Goal: Task Accomplishment & Management: Manage account settings

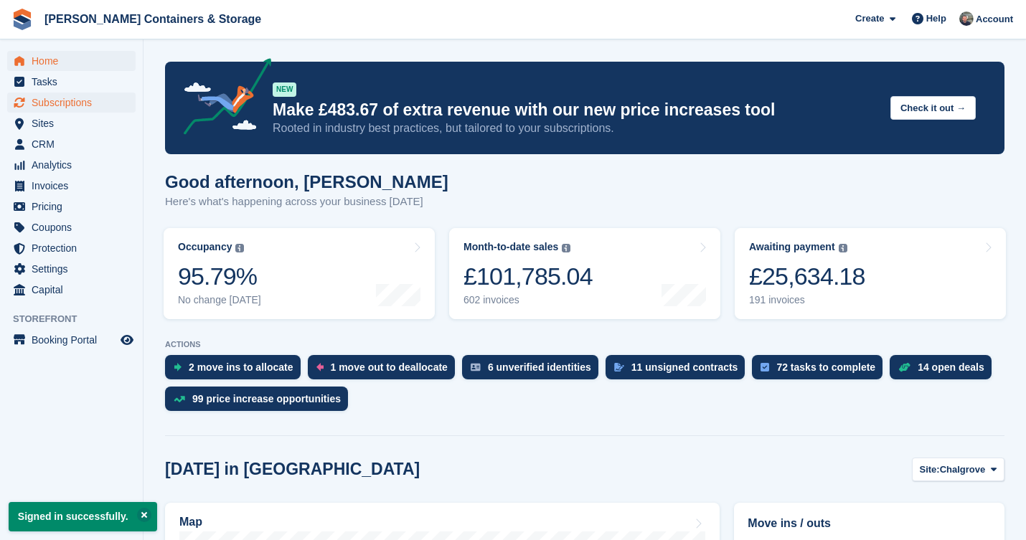
click at [86, 108] on span "Subscriptions" at bounding box center [75, 103] width 86 height 20
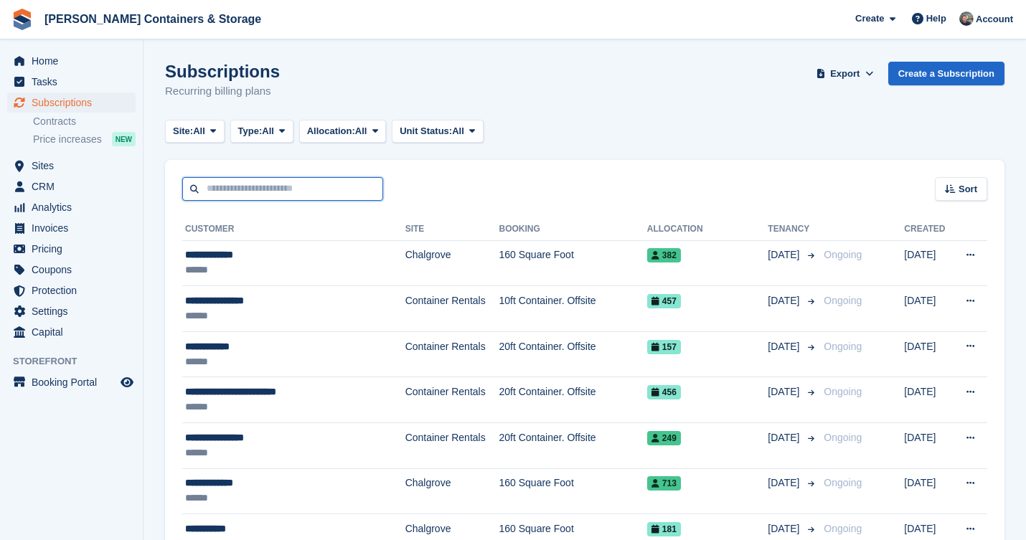
click at [273, 194] on input "text" at bounding box center [282, 189] width 201 height 24
type input "***"
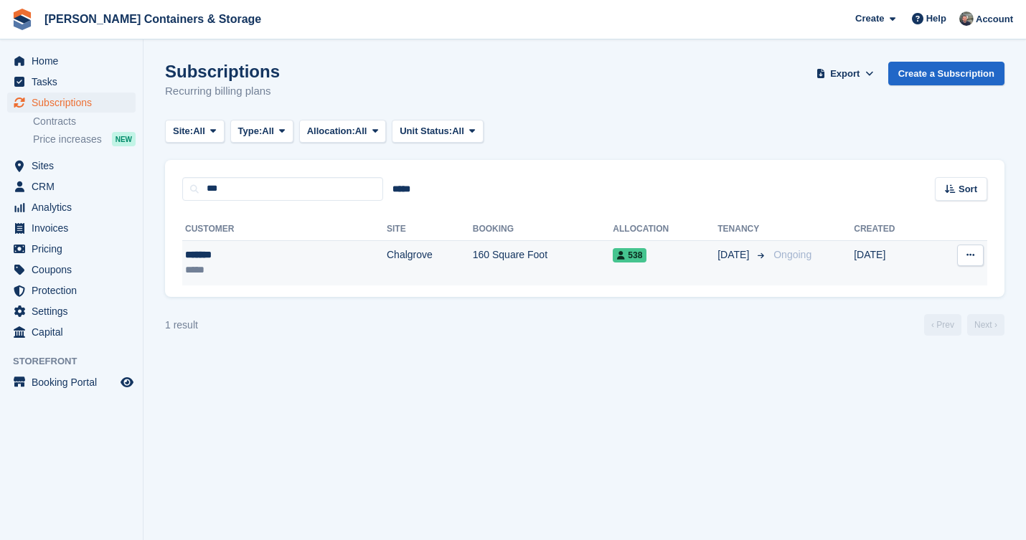
click at [387, 272] on td "Chalgrove" at bounding box center [430, 262] width 86 height 45
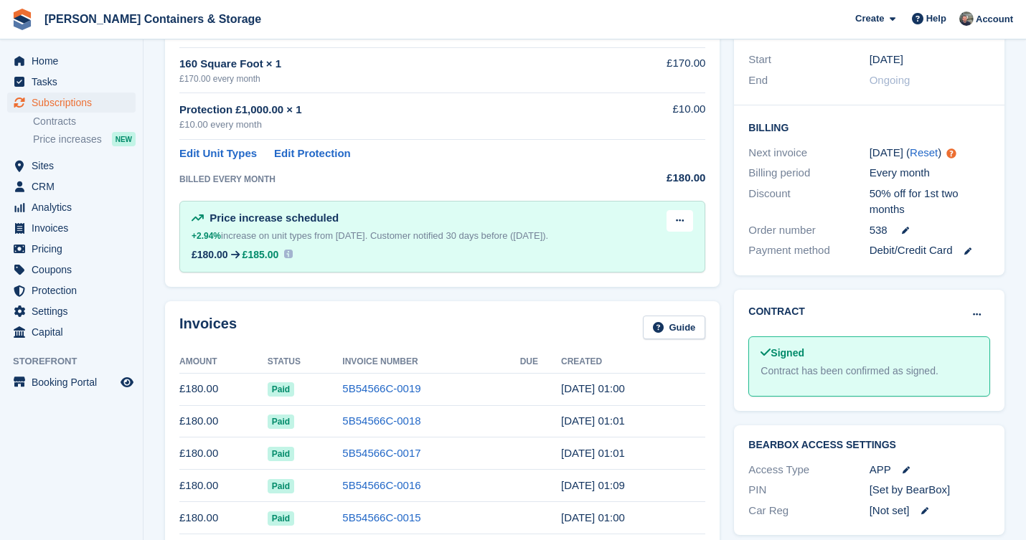
scroll to position [288, 0]
click at [64, 102] on span "Subscriptions" at bounding box center [75, 103] width 86 height 20
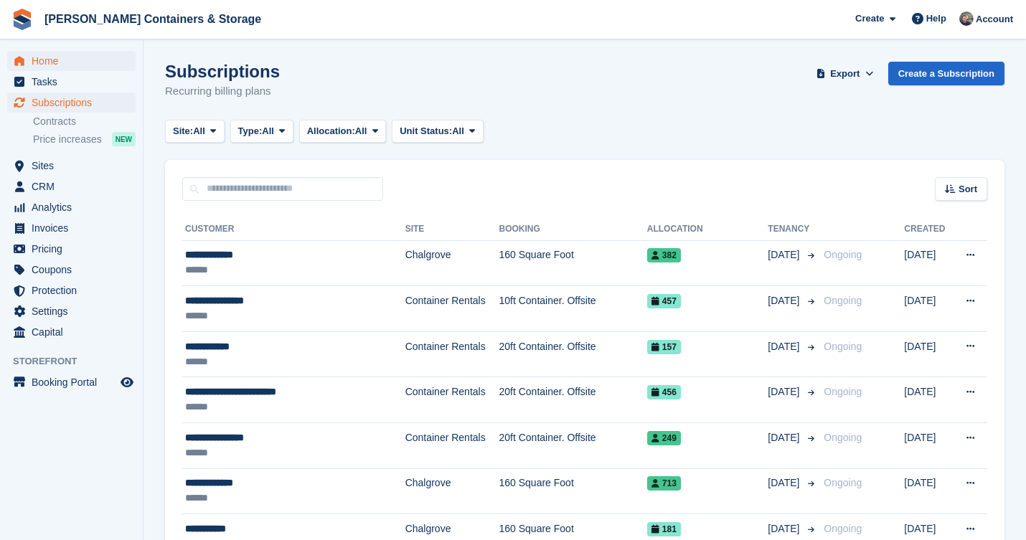
click at [48, 64] on span "Home" at bounding box center [75, 61] width 86 height 20
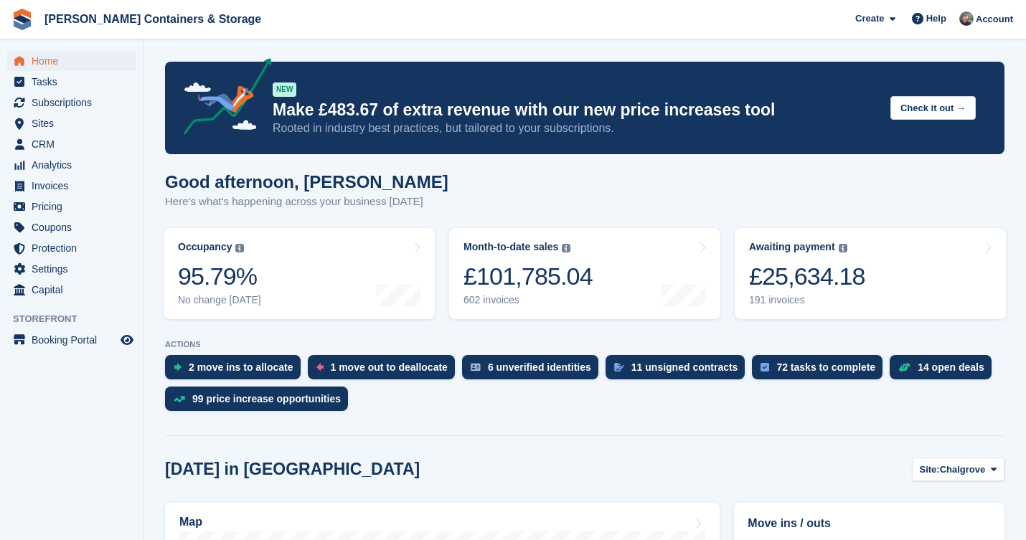
click at [69, 113] on ul "Subscriptions Subscriptions" at bounding box center [71, 103] width 143 height 21
click at [81, 96] on span "Subscriptions" at bounding box center [75, 103] width 86 height 20
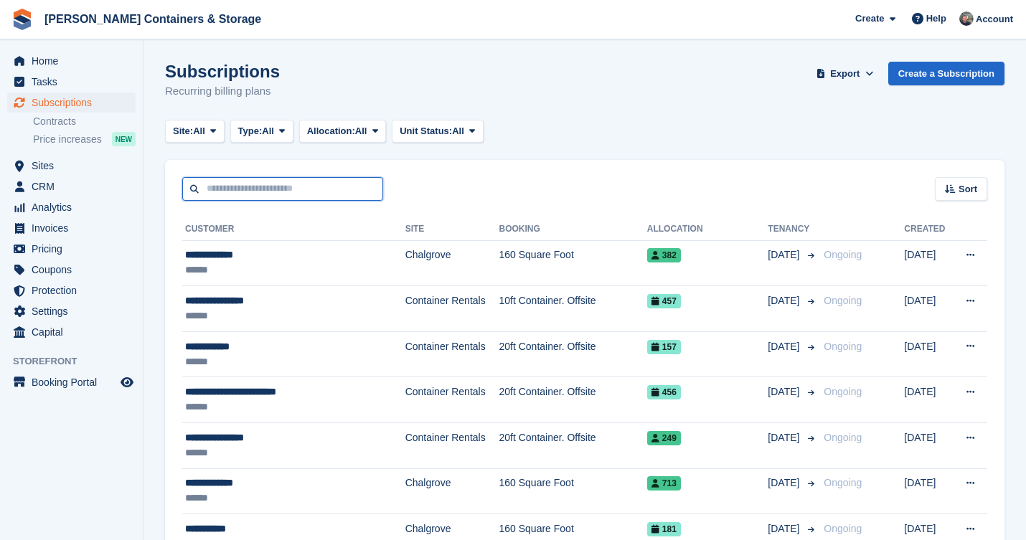
click at [247, 187] on input "text" at bounding box center [282, 189] width 201 height 24
type input "***"
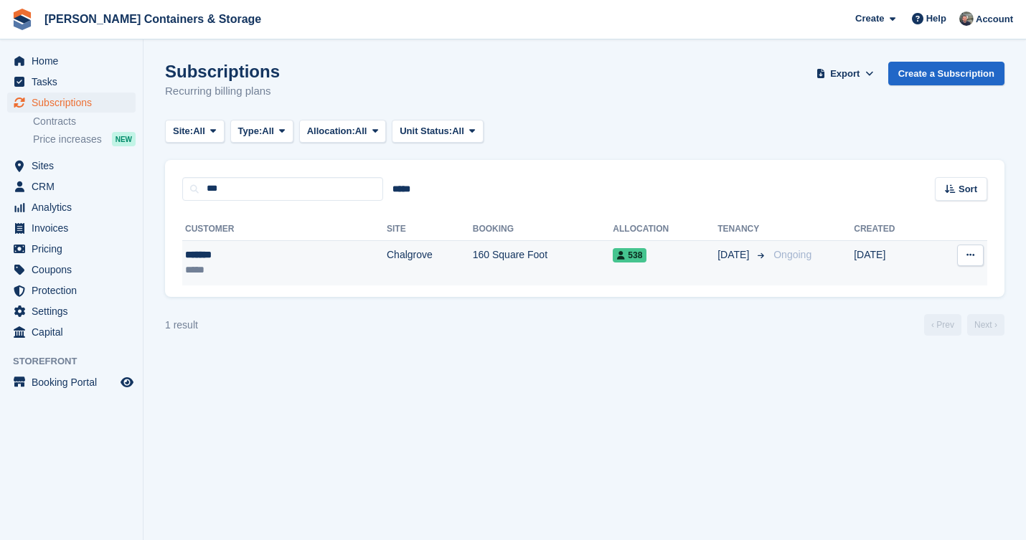
click at [275, 253] on div "*******" at bounding box center [238, 254] width 106 height 15
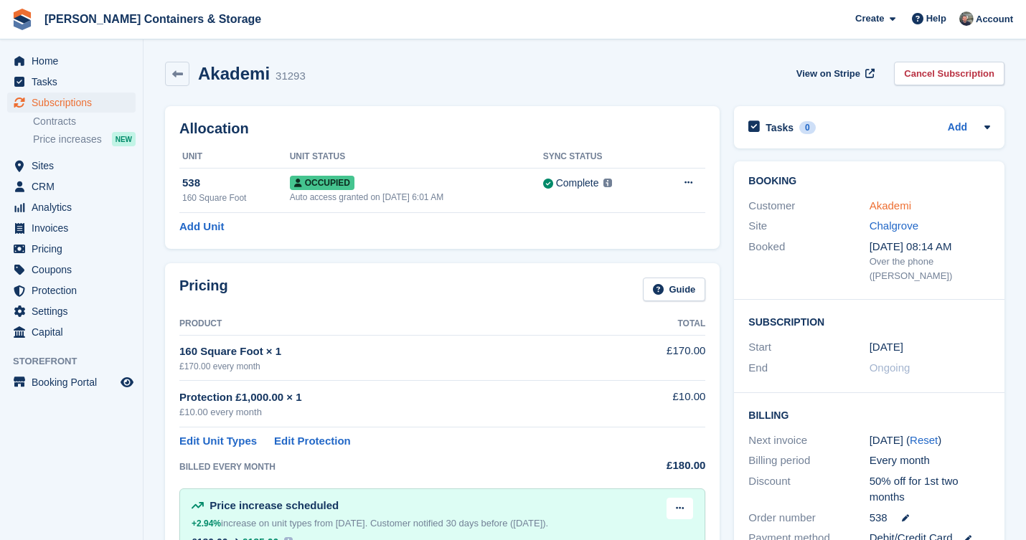
click at [902, 203] on link "Akademi" at bounding box center [890, 205] width 42 height 12
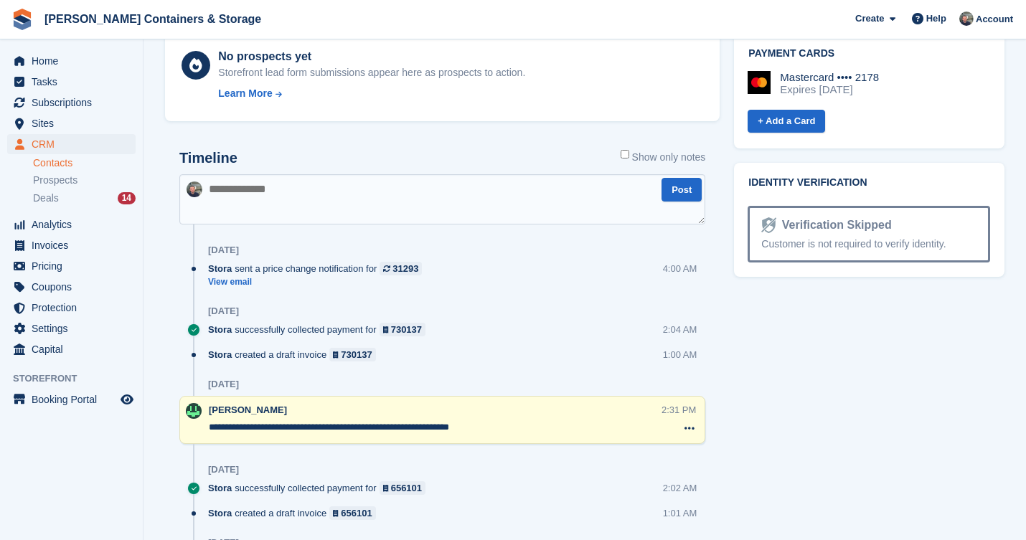
scroll to position [747, 0]
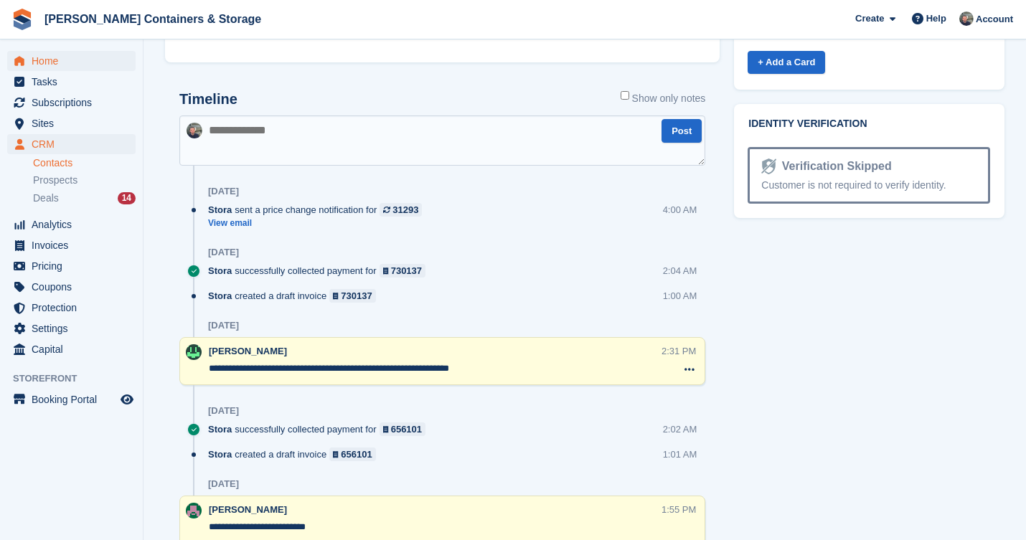
click at [43, 67] on span "Home" at bounding box center [75, 61] width 86 height 20
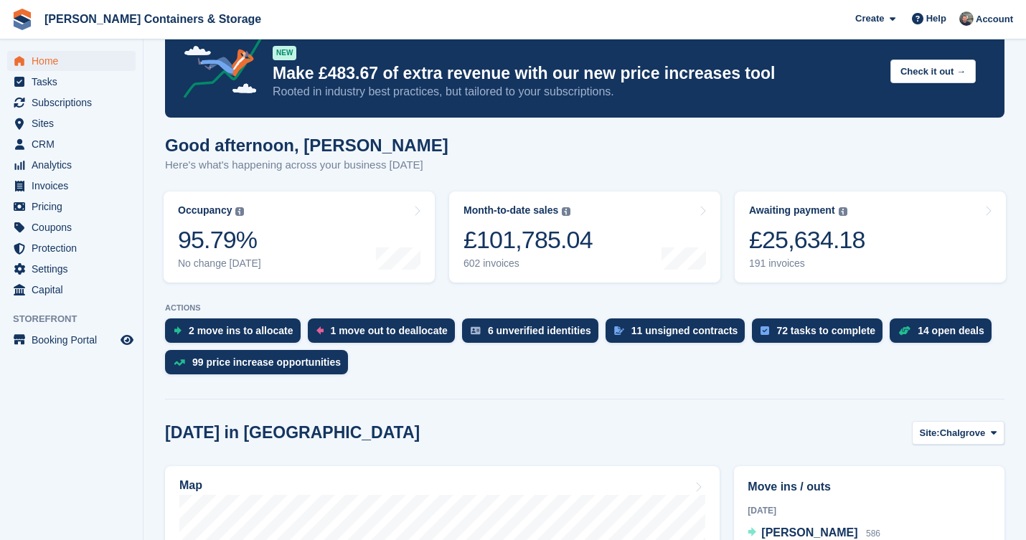
scroll to position [232, 0]
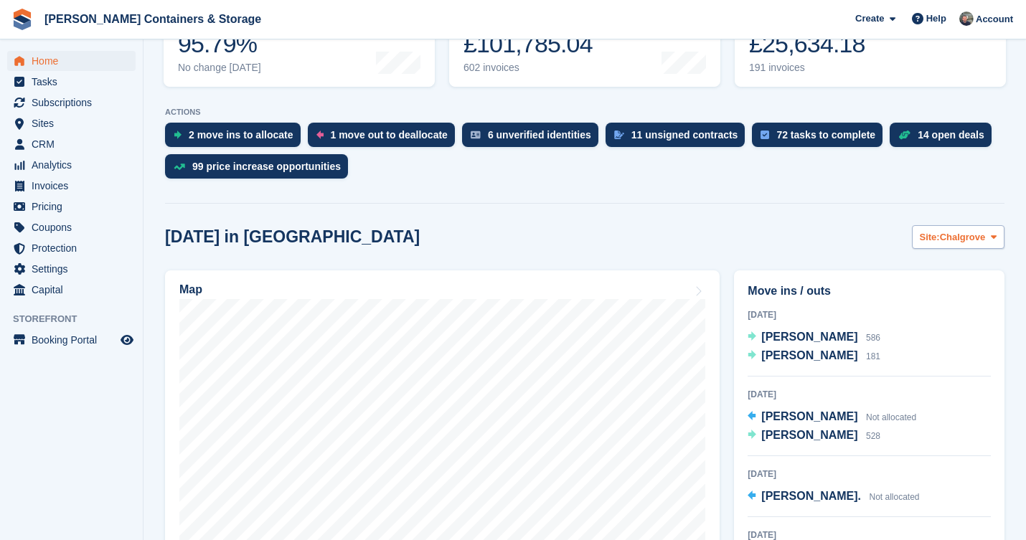
click at [945, 236] on span "Chalgrove" at bounding box center [963, 237] width 46 height 14
click at [933, 287] on link "Container Rentals" at bounding box center [935, 297] width 125 height 26
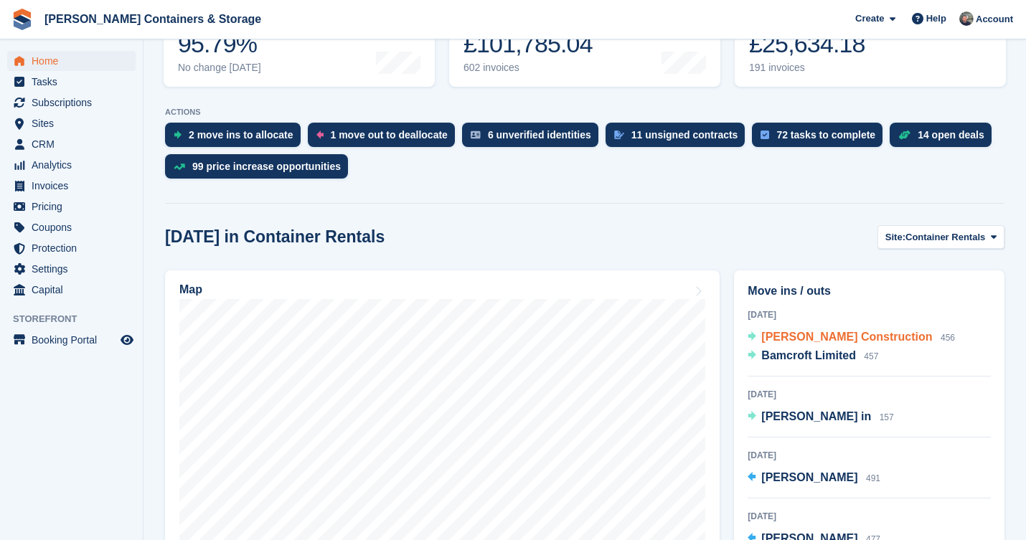
click at [801, 336] on span "George James Construction" at bounding box center [846, 337] width 171 height 12
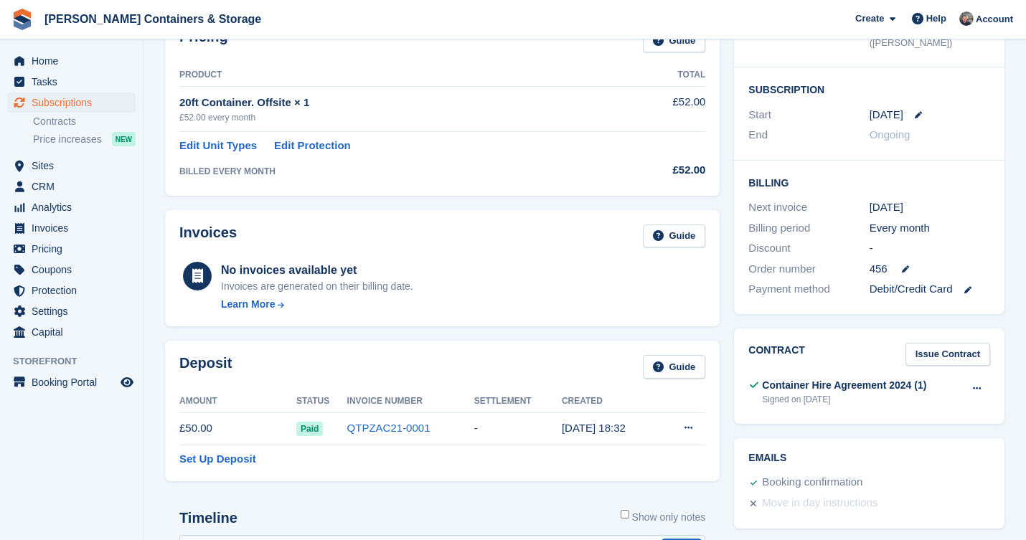
scroll to position [283, 0]
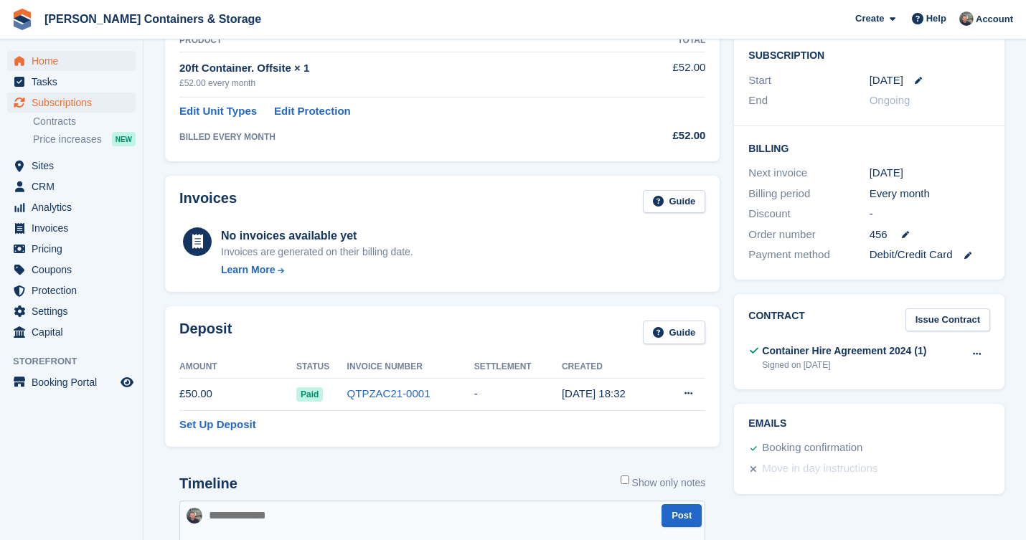
click at [80, 57] on span "Home" at bounding box center [75, 61] width 86 height 20
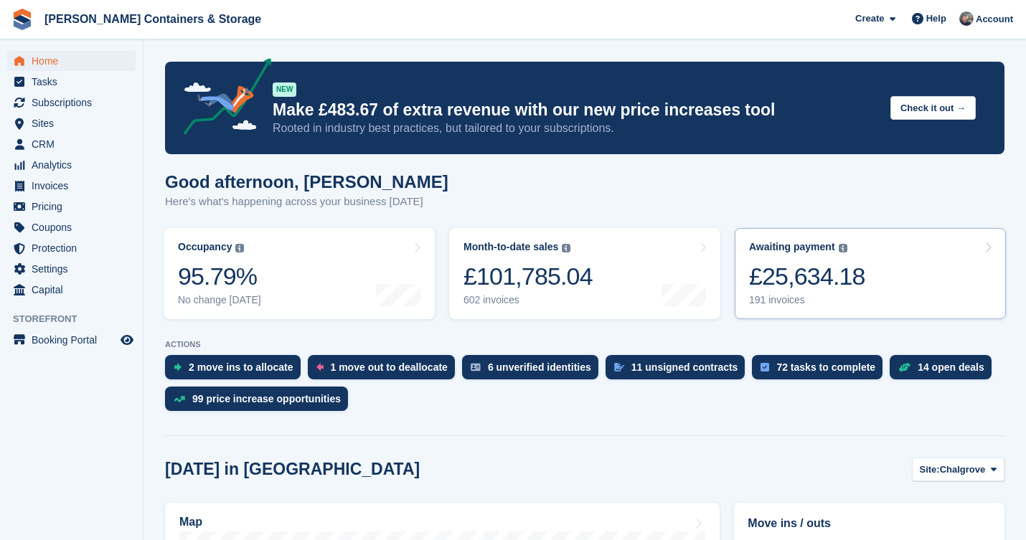
click at [961, 249] on link "Awaiting payment The total outstanding balance on all open invoices. £25,634.18…" at bounding box center [870, 273] width 271 height 91
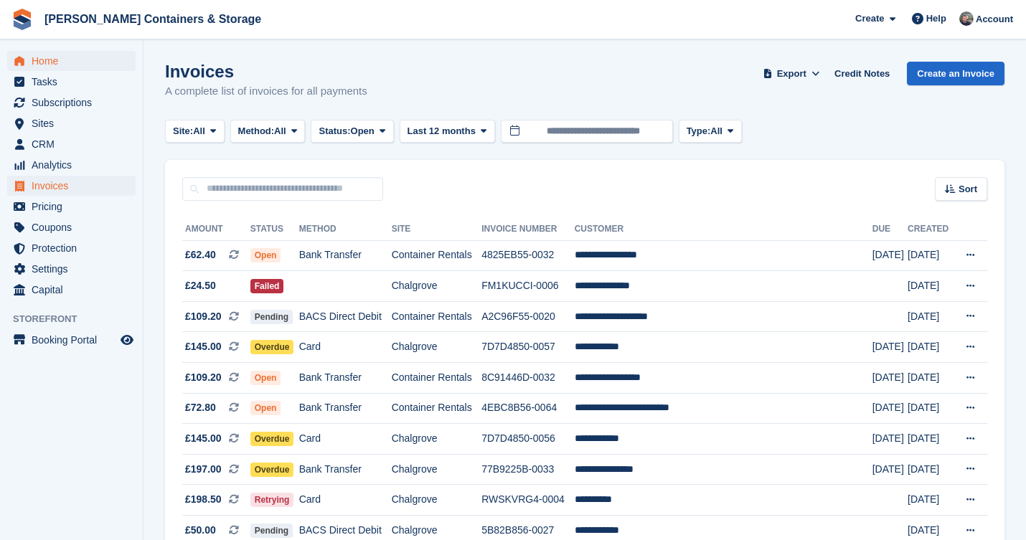
click at [40, 55] on span "Home" at bounding box center [75, 61] width 86 height 20
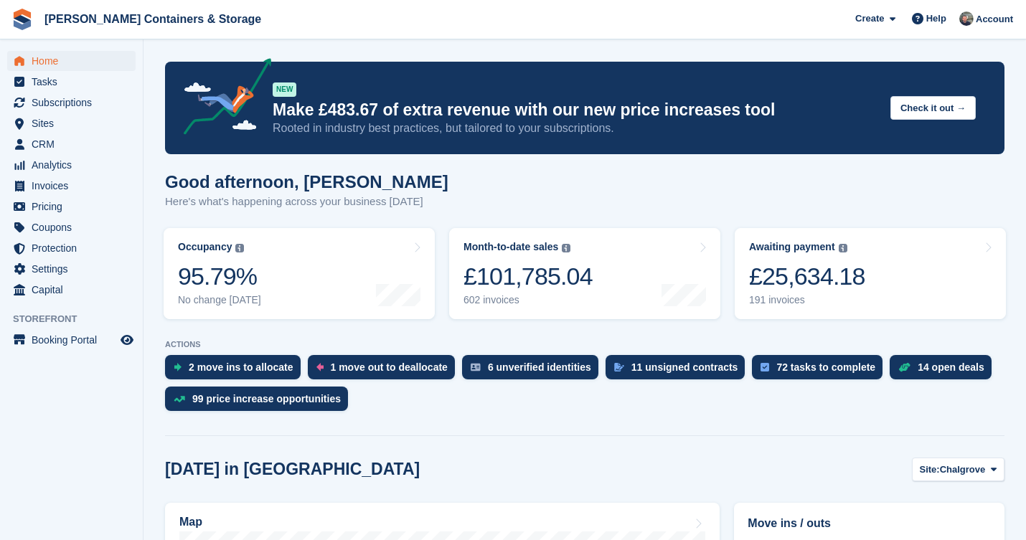
scroll to position [183, 0]
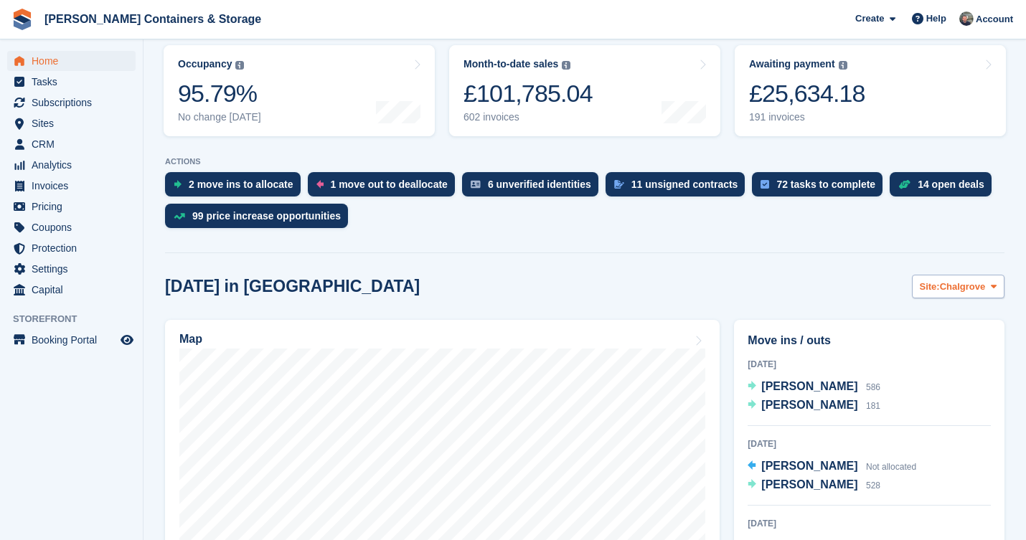
click at [950, 294] on button "Site: Chalgrove" at bounding box center [958, 287] width 93 height 24
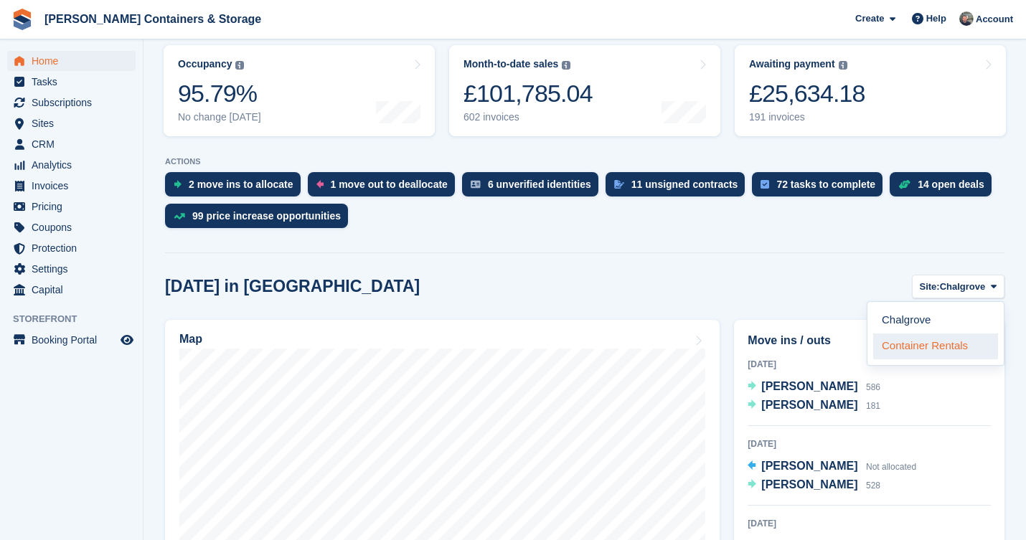
click at [943, 355] on link "Container Rentals" at bounding box center [935, 347] width 125 height 26
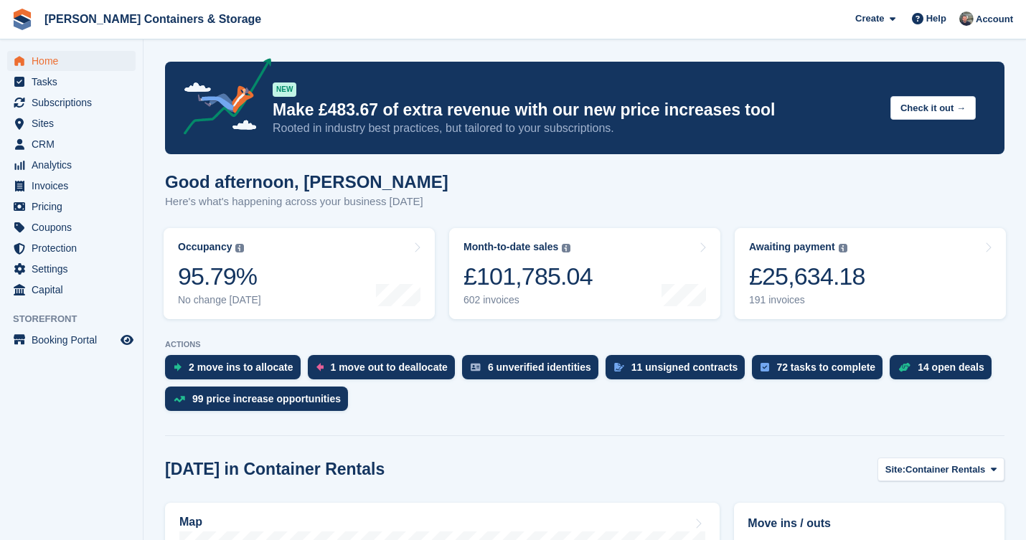
scroll to position [0, 0]
click at [72, 58] on span "Home" at bounding box center [75, 61] width 86 height 20
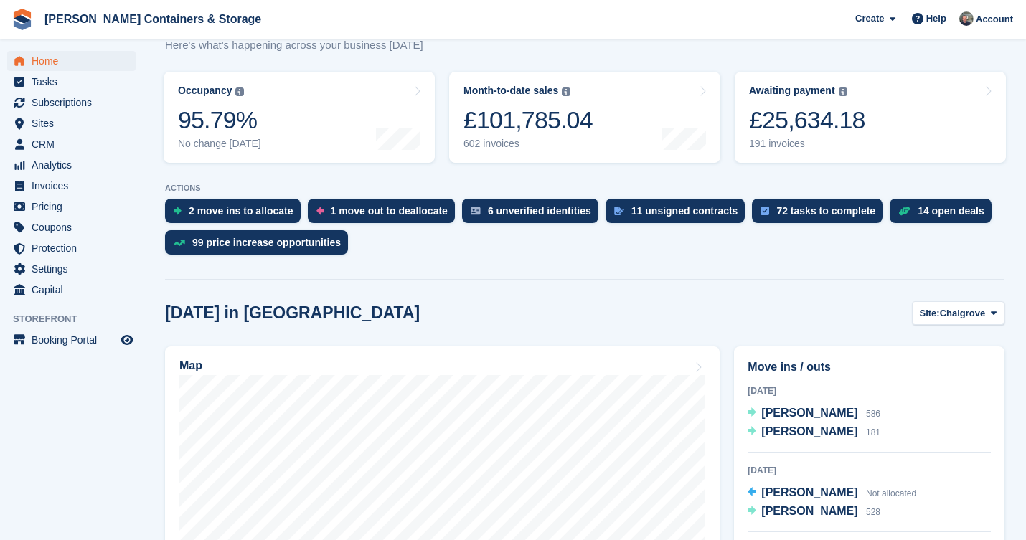
scroll to position [288, 0]
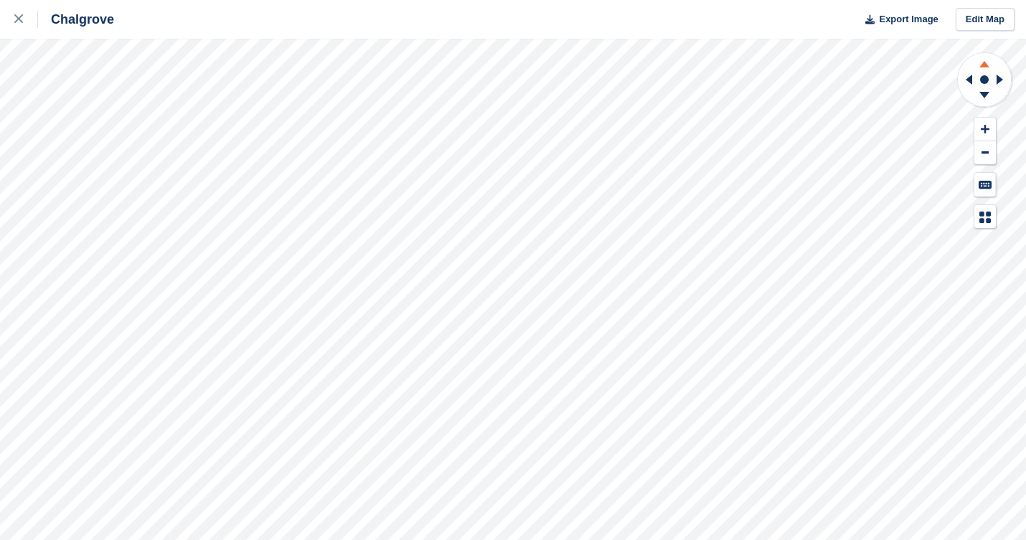
click at [983, 66] on icon at bounding box center [984, 64] width 10 height 6
click at [986, 133] on icon at bounding box center [985, 129] width 9 height 10
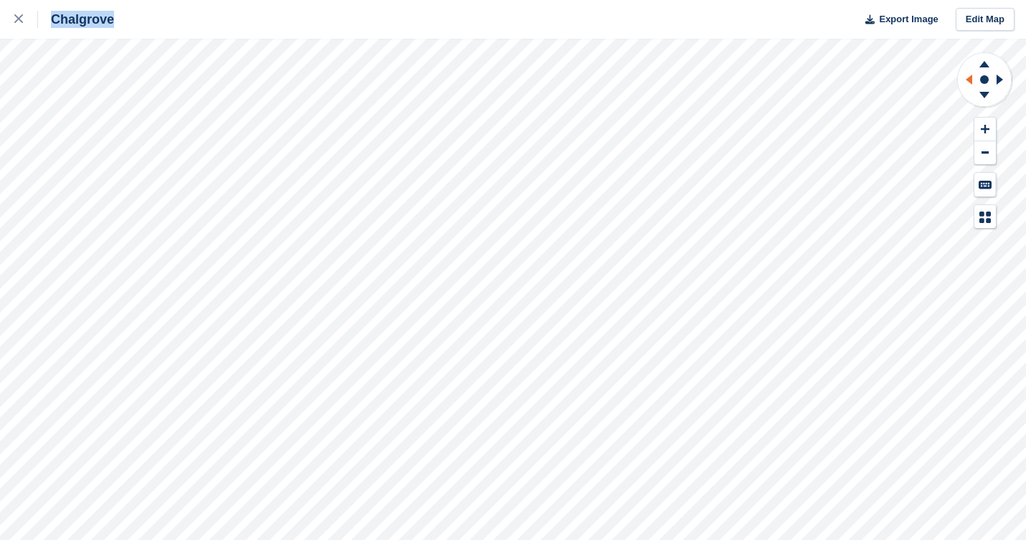
click at [969, 78] on icon at bounding box center [969, 80] width 6 height 10
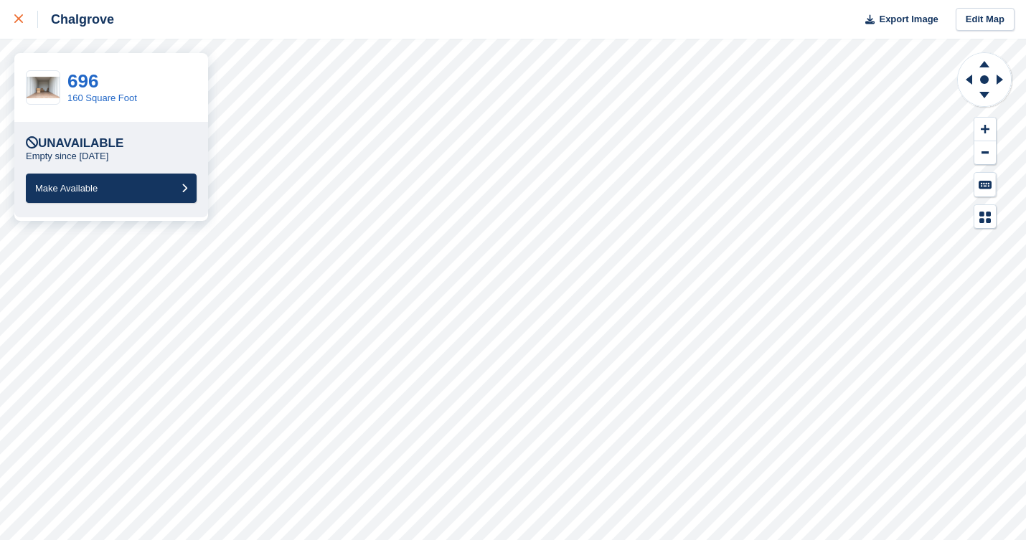
click at [14, 21] on icon at bounding box center [18, 18] width 9 height 9
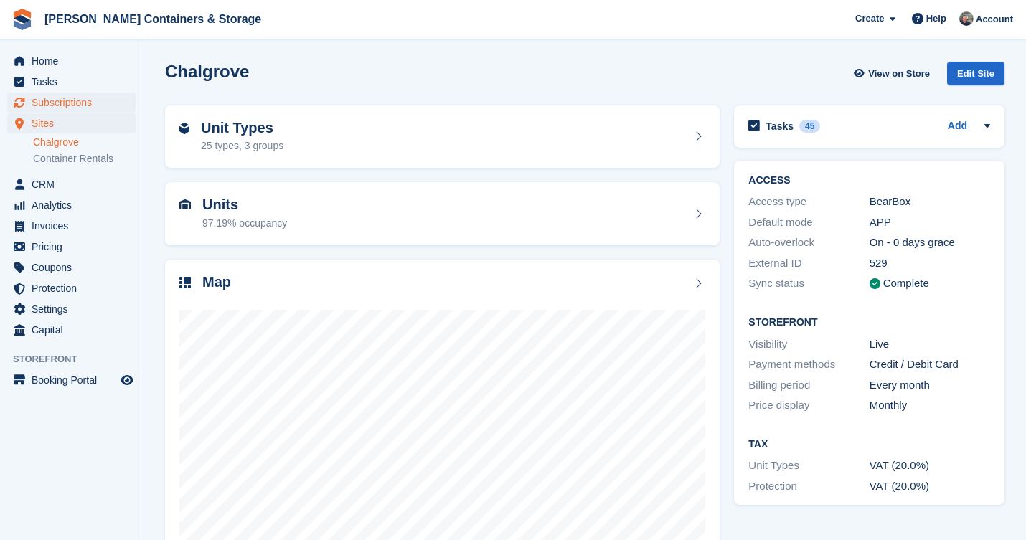
click at [77, 102] on span "Subscriptions" at bounding box center [75, 103] width 86 height 20
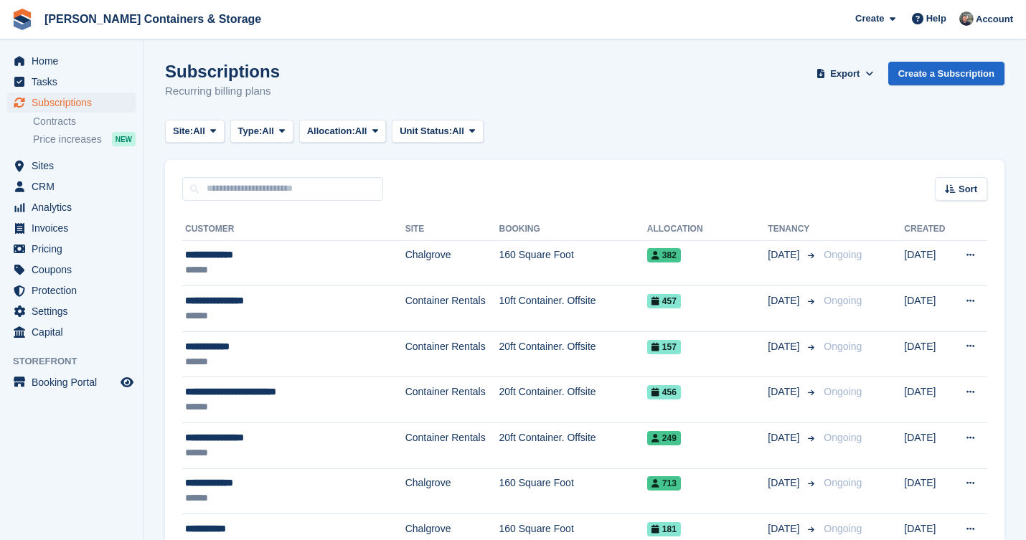
click at [241, 174] on div "Sort Sort by Customer name Date created Move in date Move out date Created (old…" at bounding box center [584, 180] width 839 height 41
click at [240, 195] on input "text" at bounding box center [282, 189] width 201 height 24
type input "****"
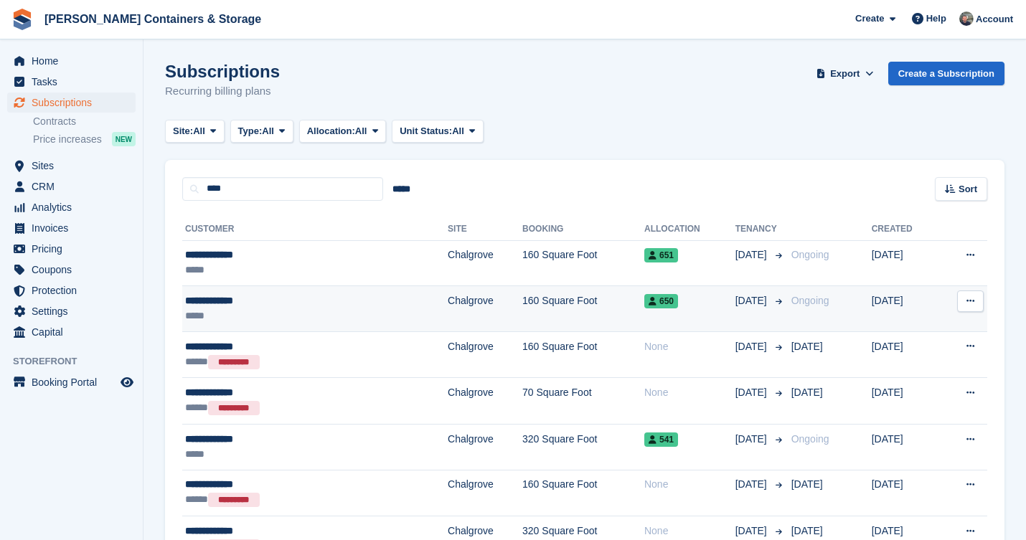
click at [448, 297] on td "Chalgrove" at bounding box center [485, 309] width 75 height 46
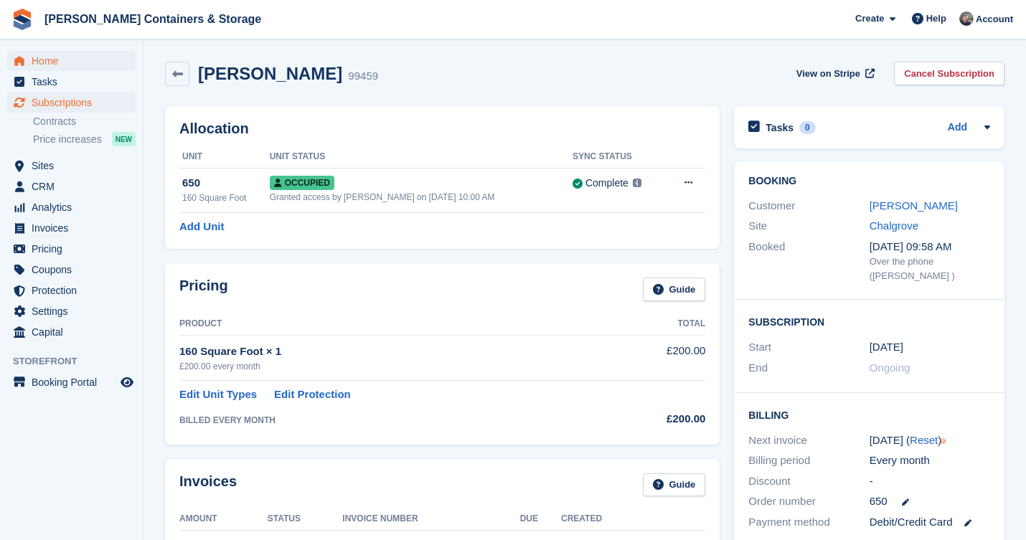
click at [76, 64] on span "Home" at bounding box center [75, 61] width 86 height 20
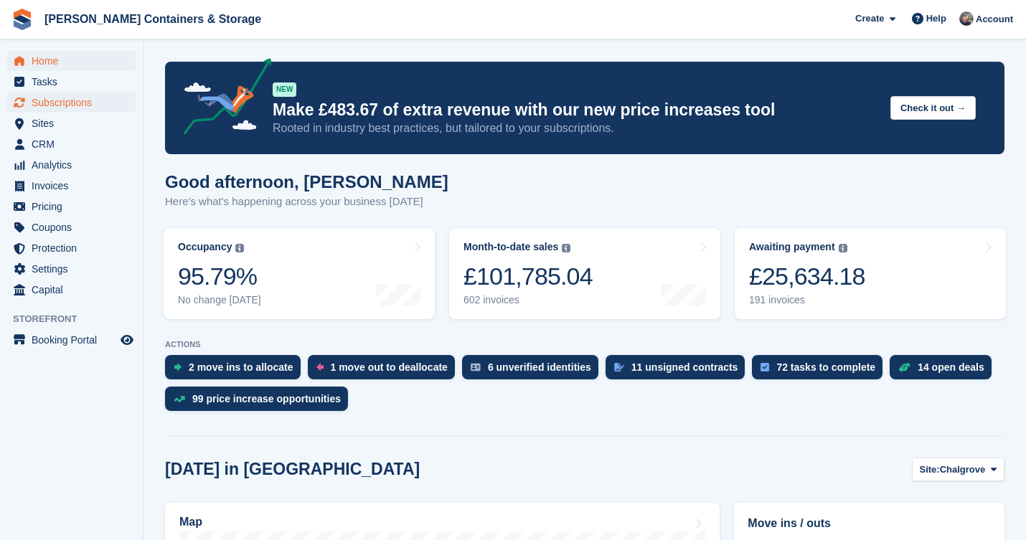
click at [73, 104] on span "Subscriptions" at bounding box center [75, 103] width 86 height 20
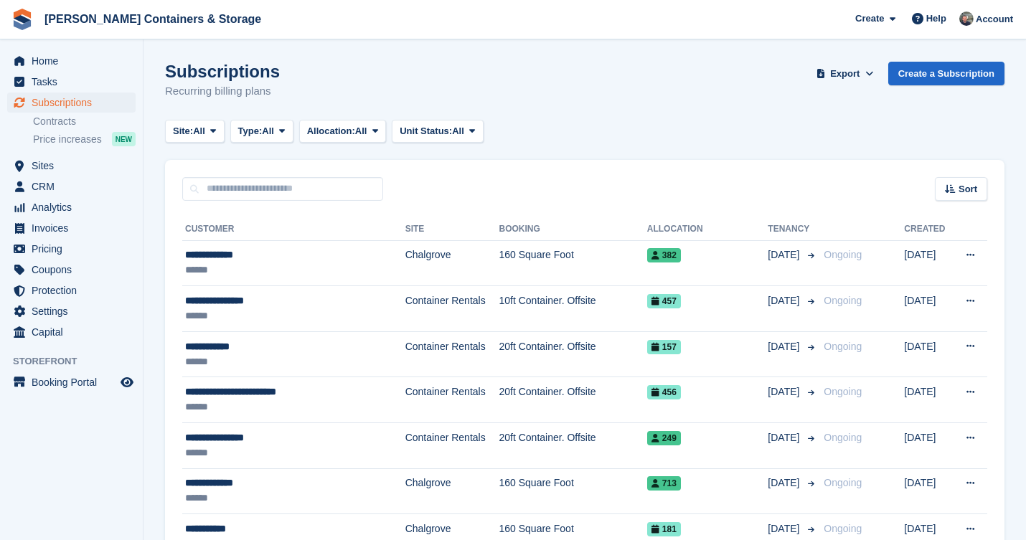
click at [257, 176] on div "Sort Sort by Customer name Date created Move in date Move out date Created (old…" at bounding box center [584, 180] width 839 height 41
click at [247, 197] on input "text" at bounding box center [282, 189] width 201 height 24
type input "****"
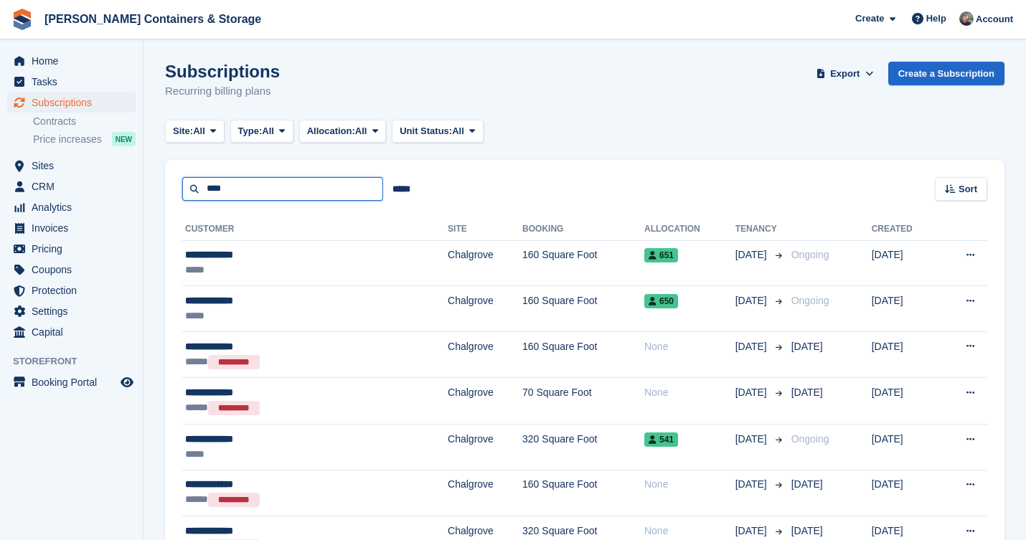
click at [211, 188] on input "****" at bounding box center [282, 189] width 201 height 24
type input "****"
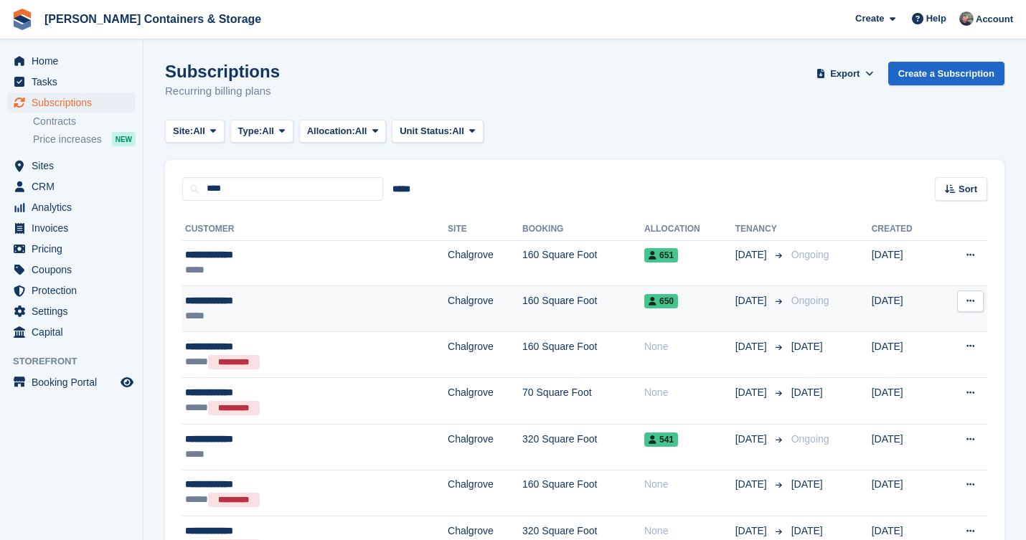
click at [522, 322] on td "160 Square Foot" at bounding box center [583, 309] width 122 height 46
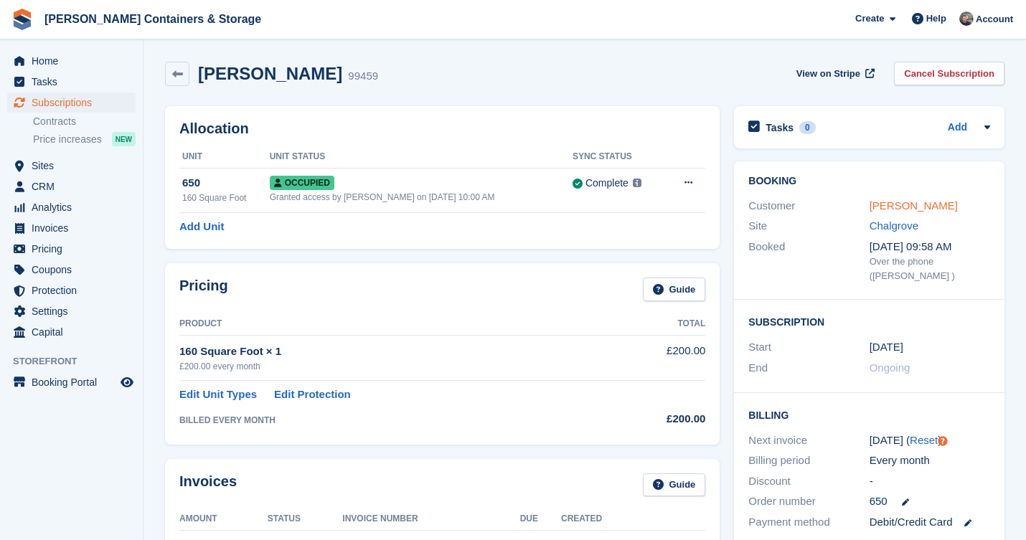
click at [915, 207] on link "Nouman, Javed" at bounding box center [913, 205] width 88 height 12
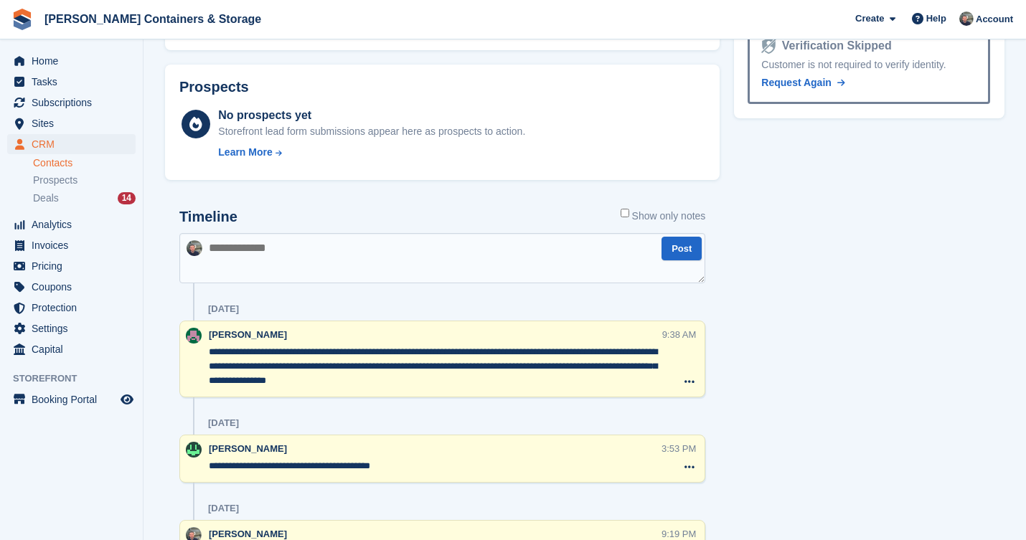
scroll to position [864, 0]
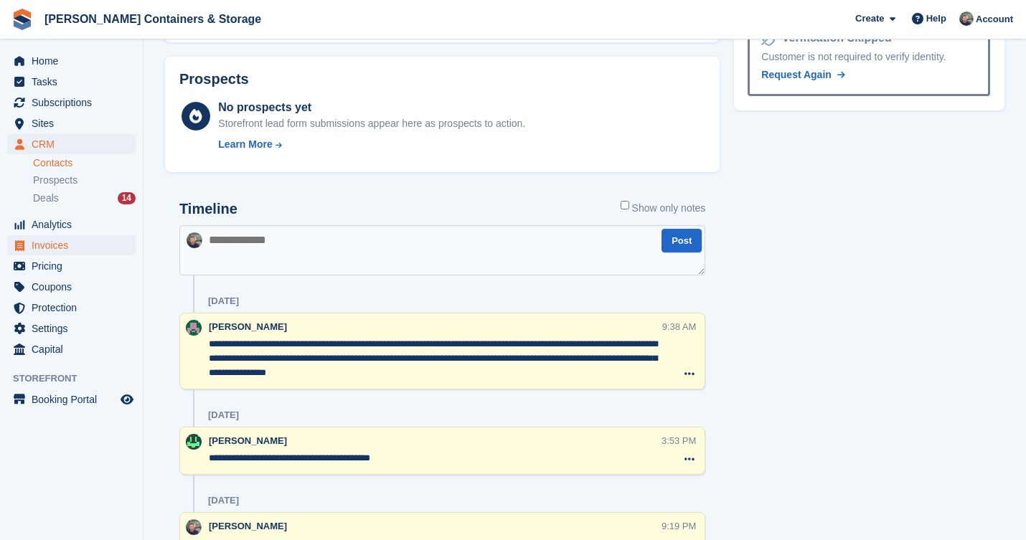
click at [56, 239] on span "Invoices" at bounding box center [75, 245] width 86 height 20
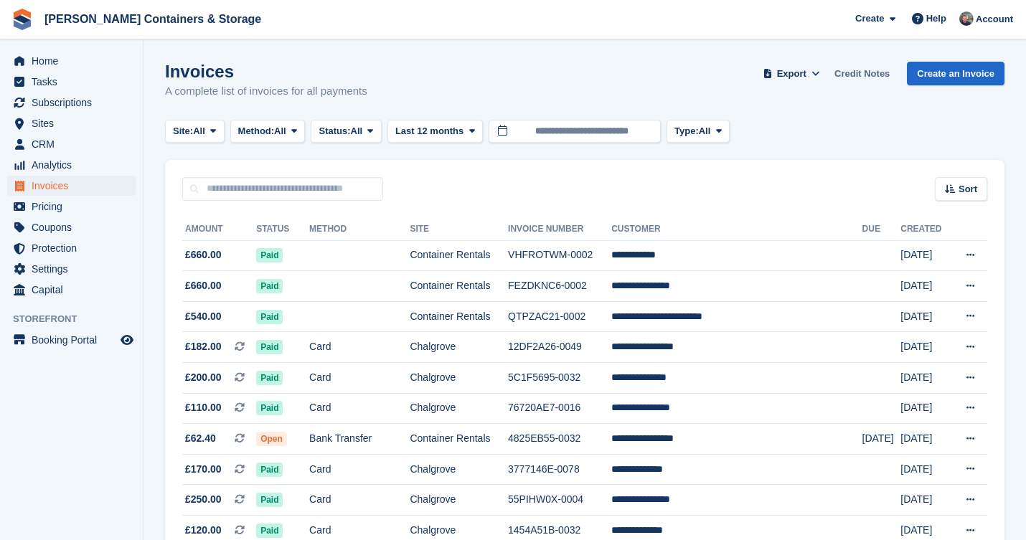
click at [854, 83] on link "Credit Notes" at bounding box center [862, 74] width 67 height 24
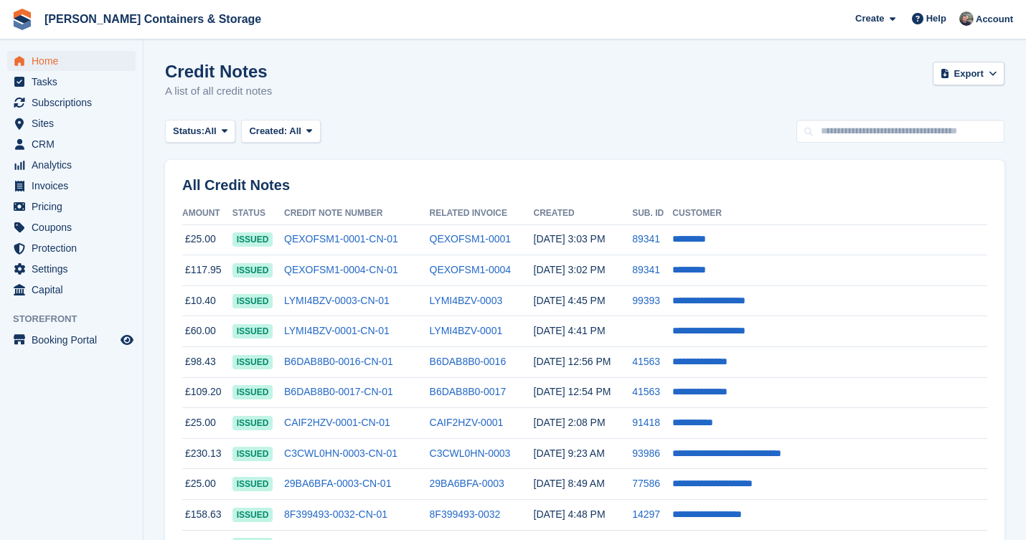
click at [55, 54] on span "Home" at bounding box center [75, 61] width 86 height 20
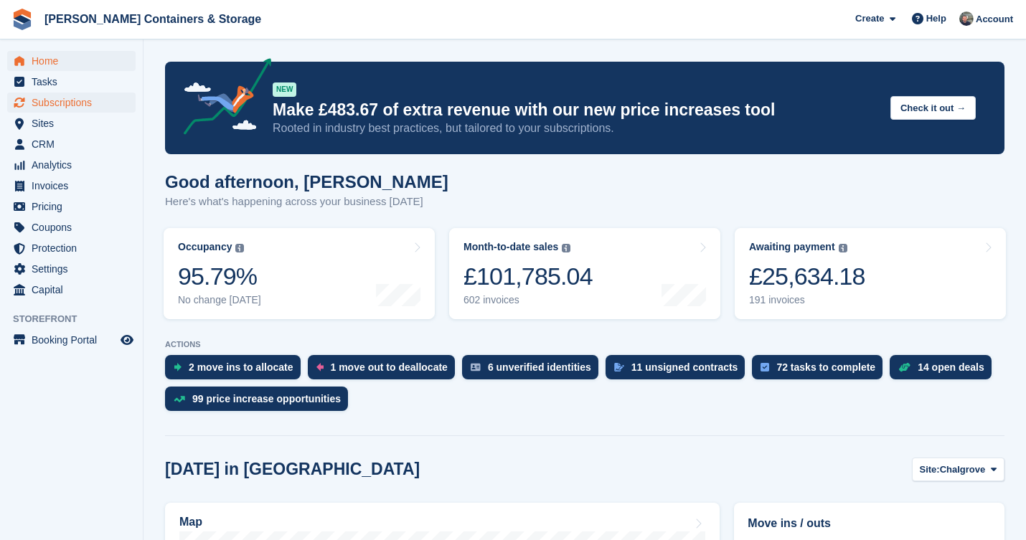
click at [65, 105] on span "Subscriptions" at bounding box center [75, 103] width 86 height 20
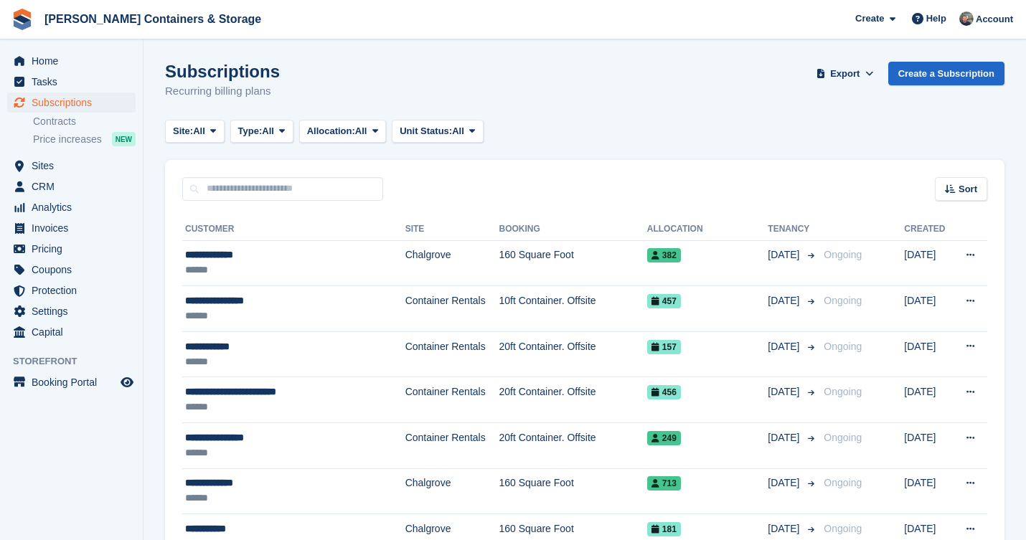
click at [65, 105] on span "Subscriptions" at bounding box center [75, 103] width 86 height 20
click at [55, 65] on span "Home" at bounding box center [75, 61] width 86 height 20
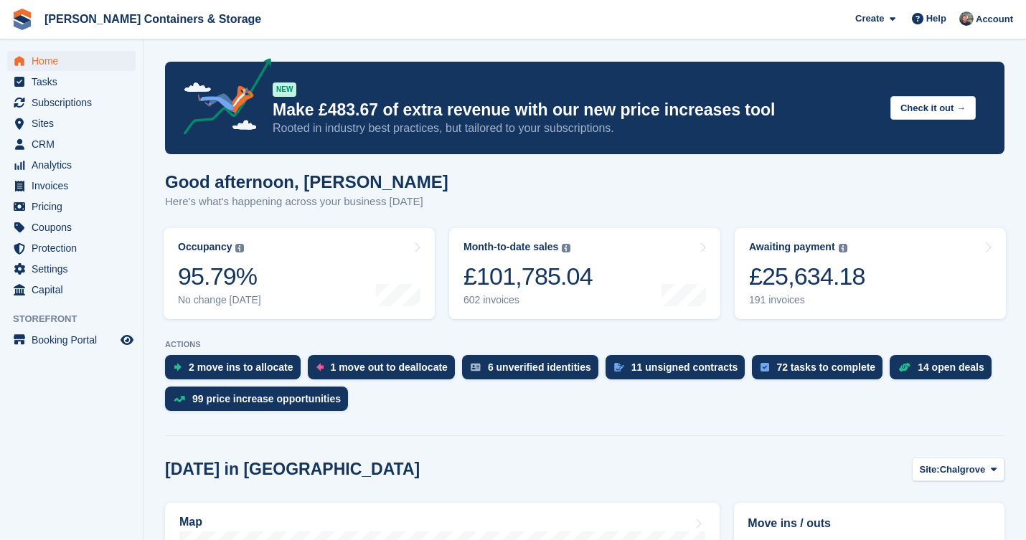
click at [90, 71] on ul "Home" at bounding box center [71, 61] width 143 height 21
click at [72, 105] on span "Subscriptions" at bounding box center [75, 103] width 86 height 20
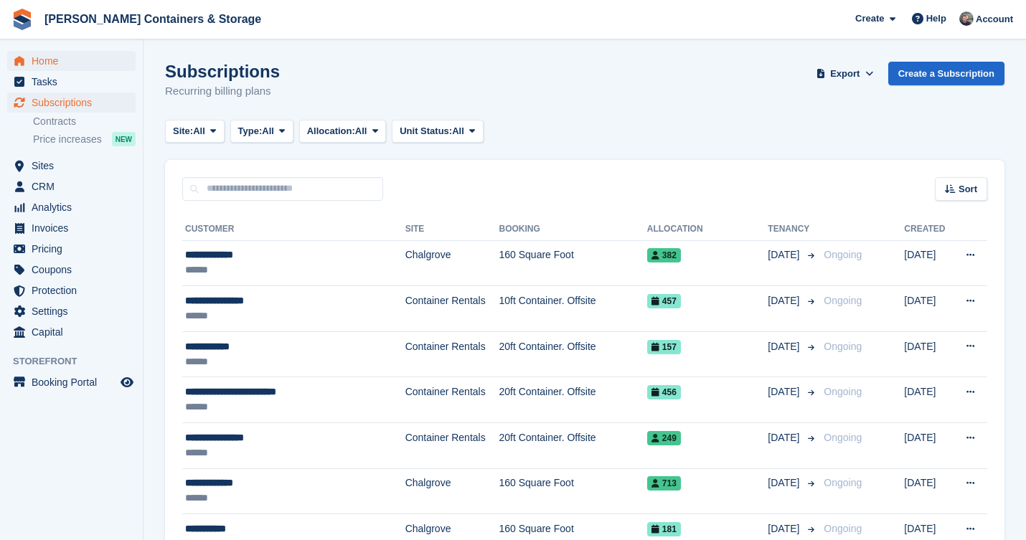
click at [55, 66] on span "Home" at bounding box center [75, 61] width 86 height 20
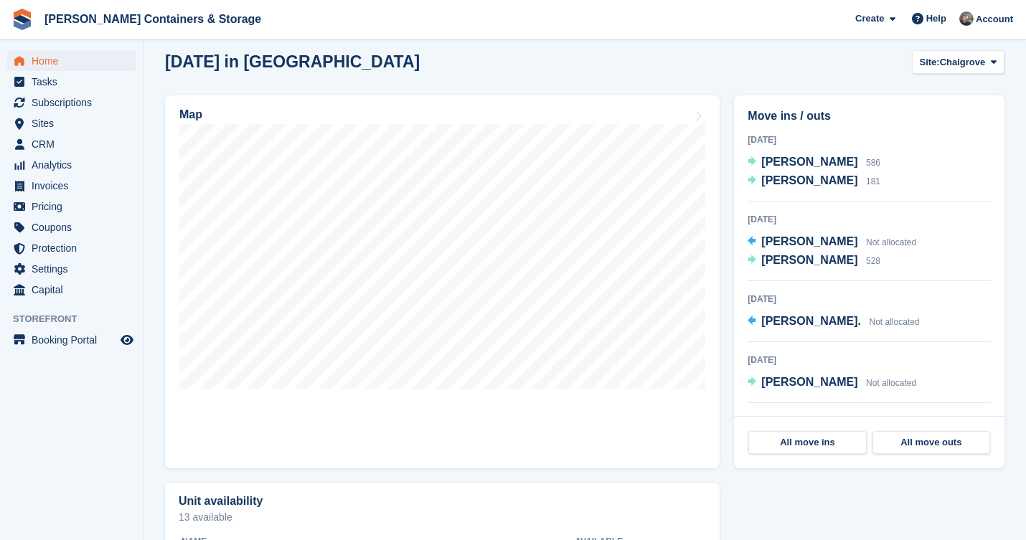
scroll to position [472, 0]
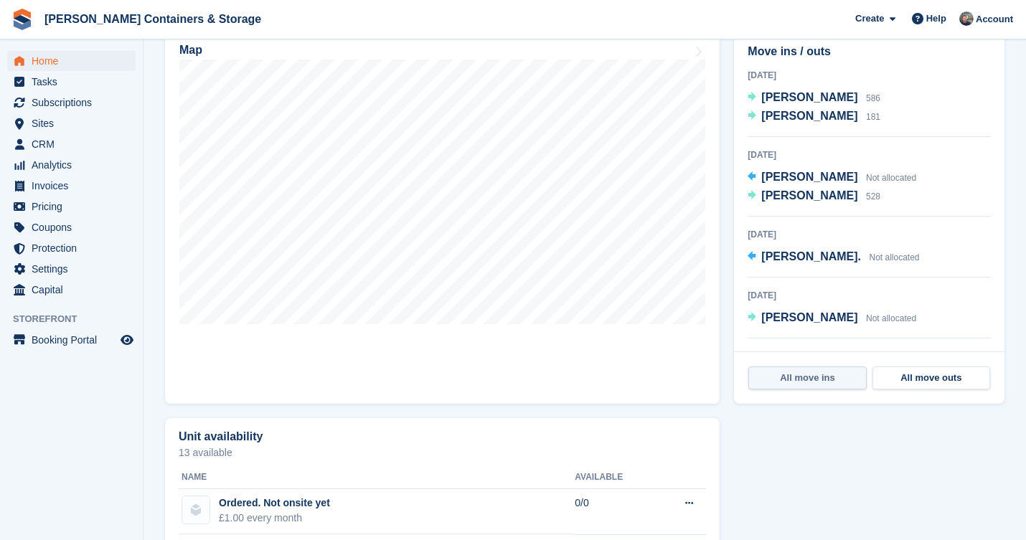
click at [806, 378] on link "All move ins" at bounding box center [807, 378] width 118 height 23
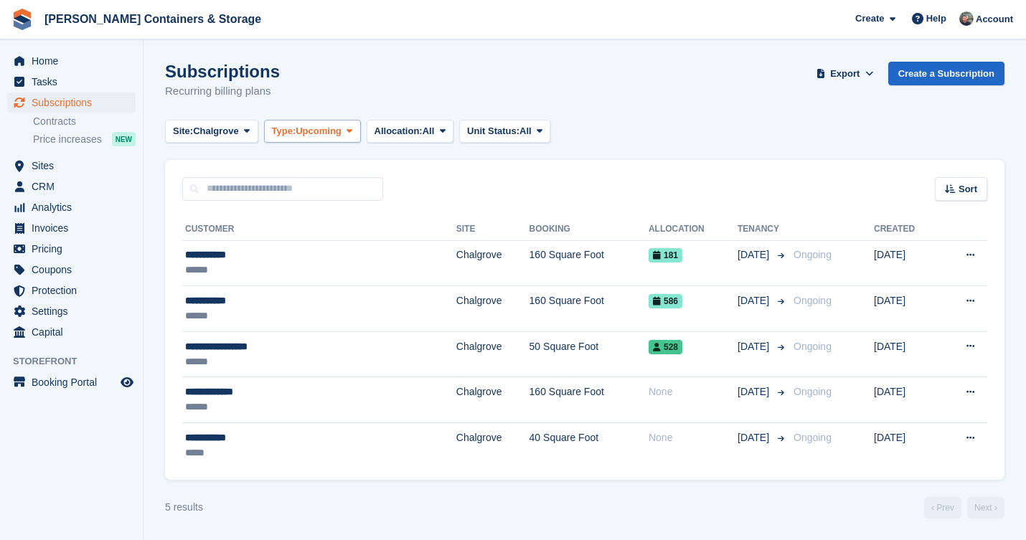
click at [303, 138] on button "Type: Upcoming" at bounding box center [312, 132] width 97 height 24
click at [303, 159] on link "All" at bounding box center [332, 165] width 125 height 26
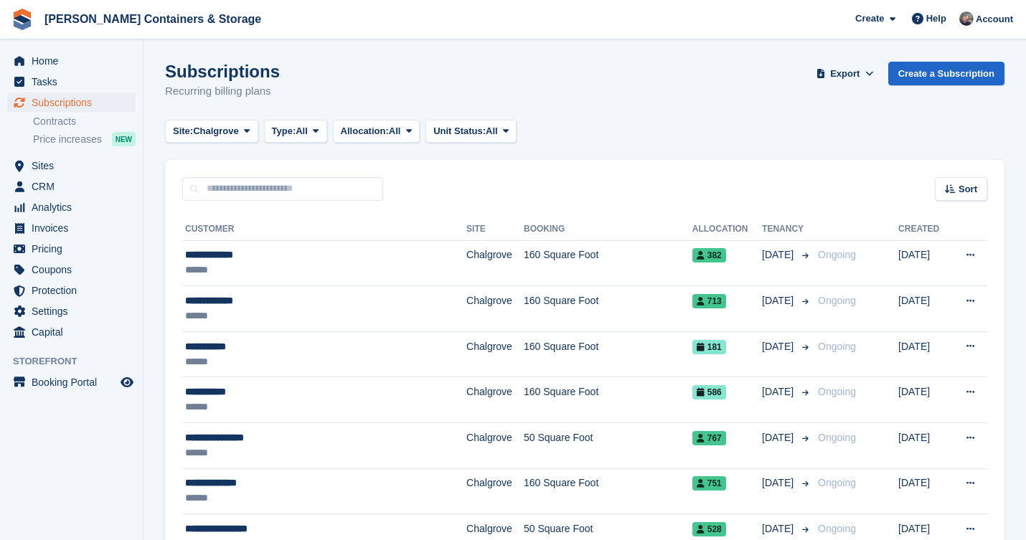
click at [59, 105] on span "Subscriptions" at bounding box center [75, 103] width 86 height 20
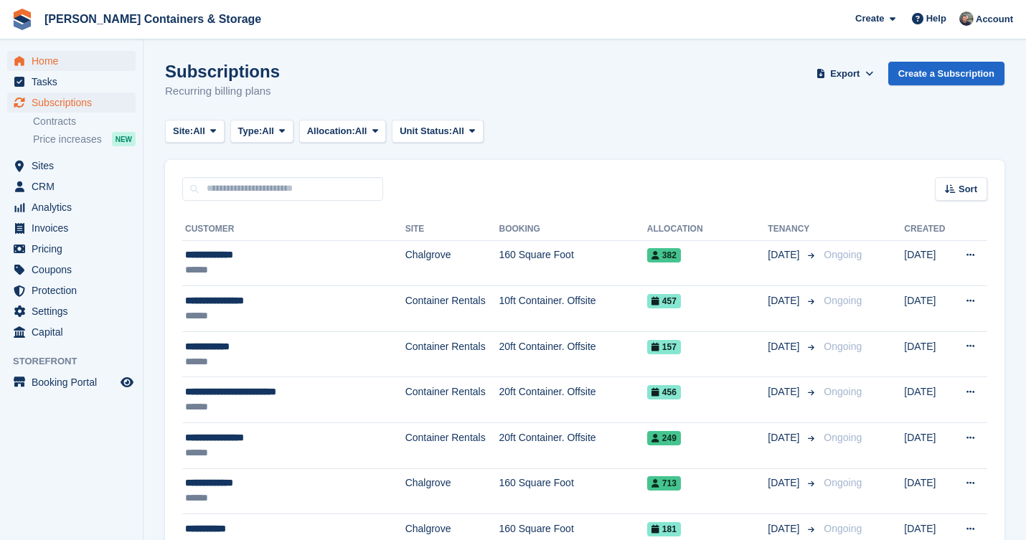
click at [65, 57] on span "Home" at bounding box center [75, 61] width 86 height 20
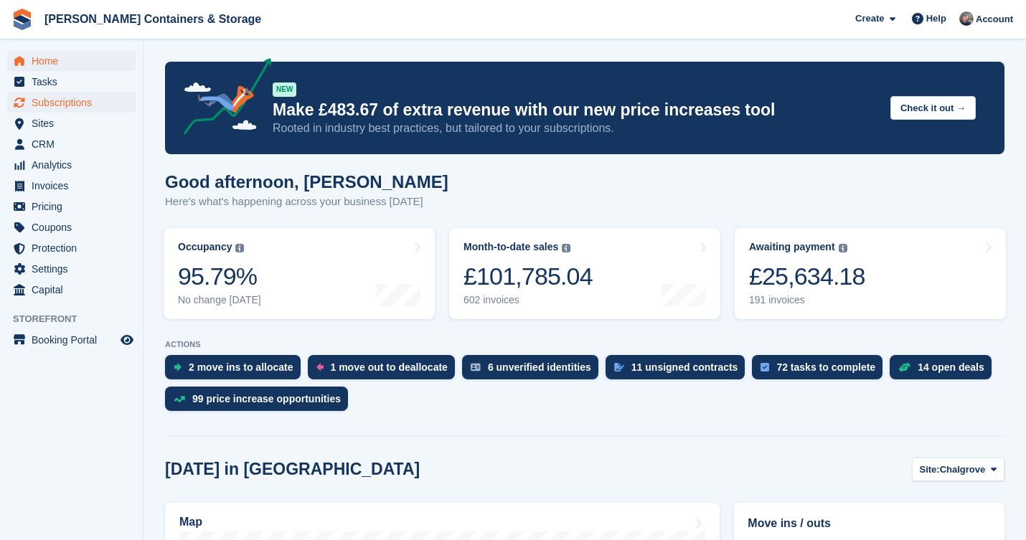
click at [52, 93] on span "Subscriptions" at bounding box center [75, 103] width 86 height 20
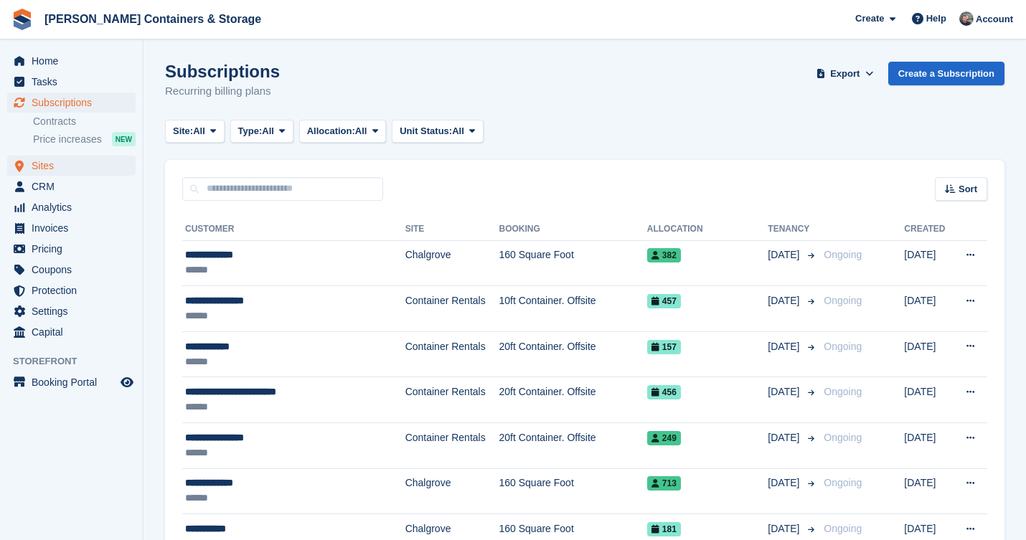
click at [52, 171] on span "Sites" at bounding box center [75, 166] width 86 height 20
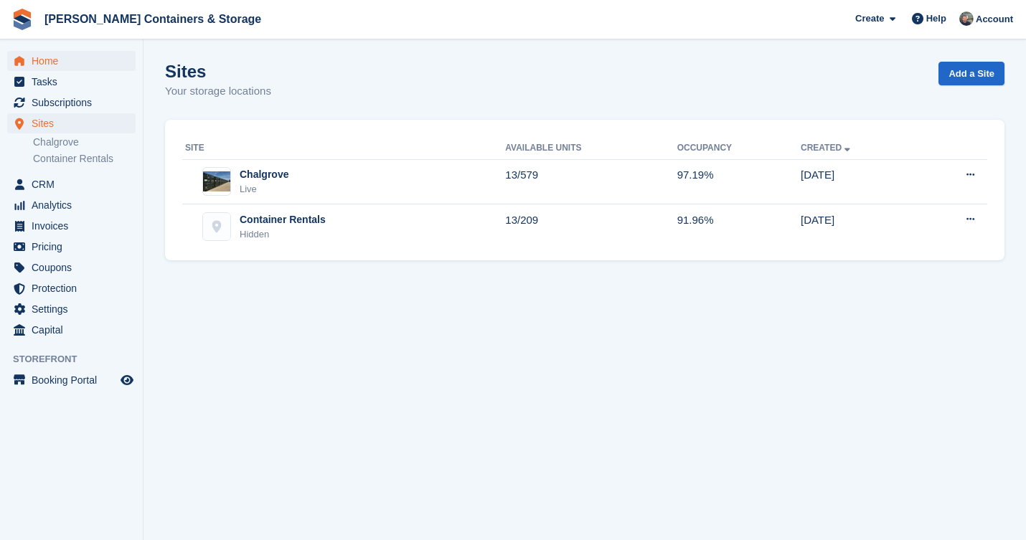
click at [84, 61] on span "Home" at bounding box center [75, 61] width 86 height 20
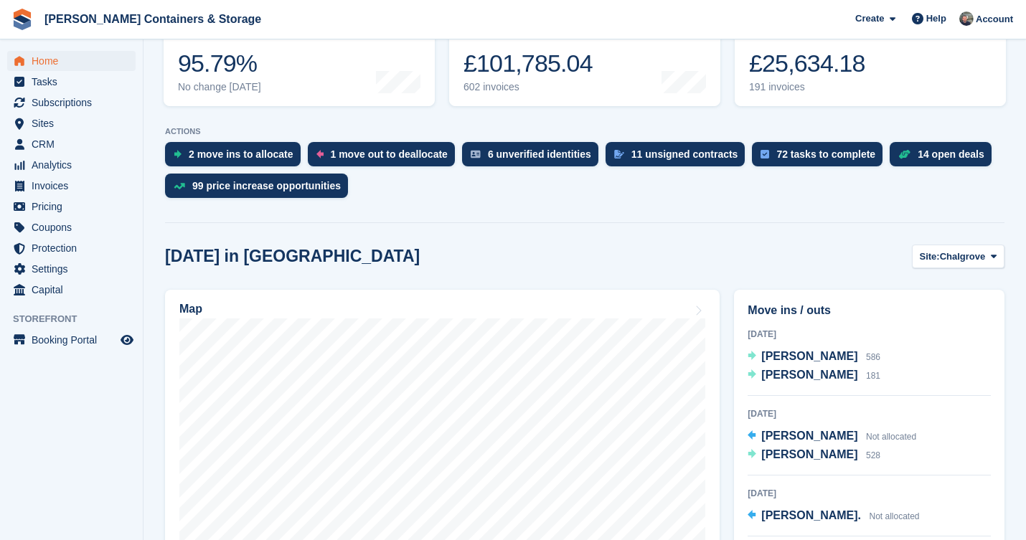
scroll to position [280, 0]
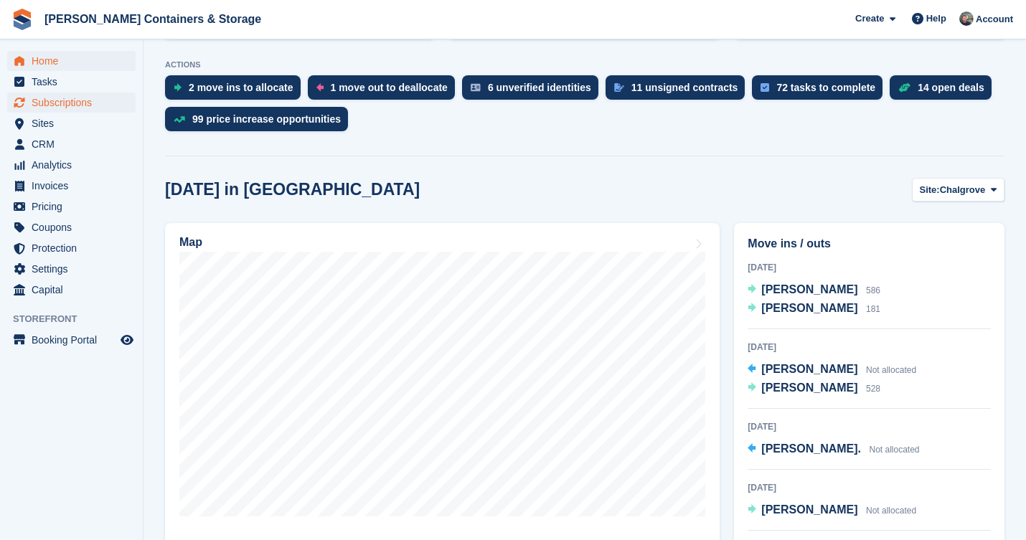
click at [69, 103] on span "Subscriptions" at bounding box center [75, 103] width 86 height 20
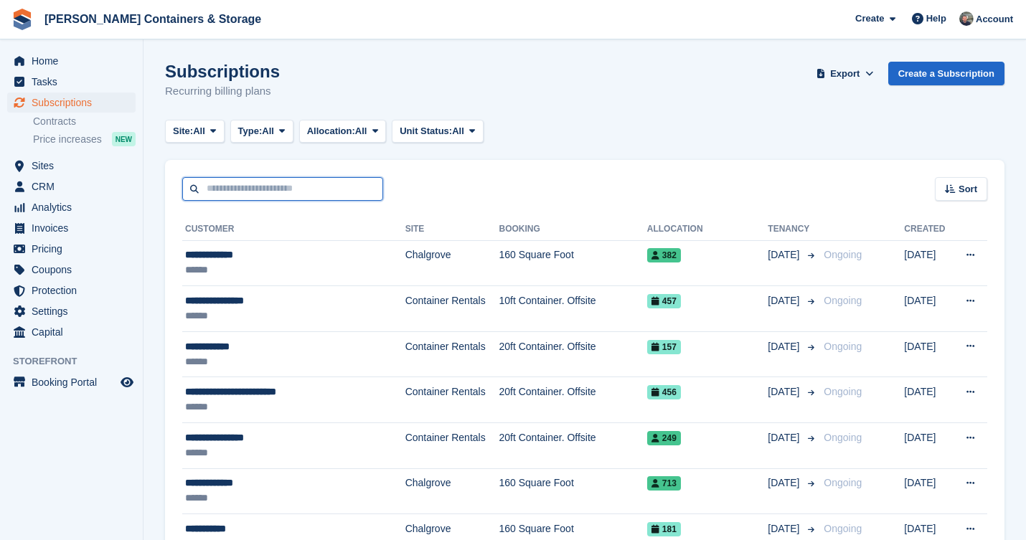
click at [273, 177] on input "text" at bounding box center [282, 189] width 201 height 24
type input "****"
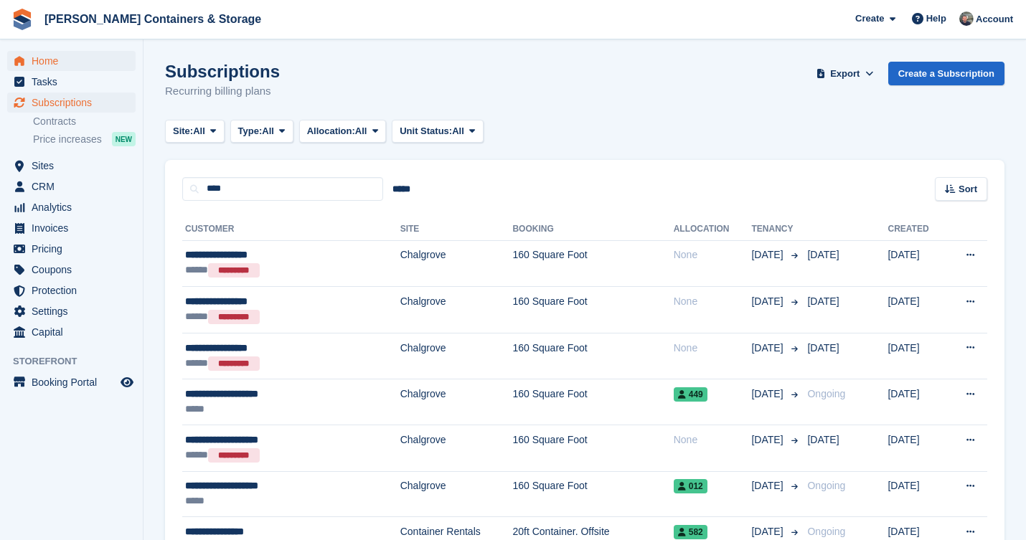
click at [92, 62] on span "Home" at bounding box center [75, 61] width 86 height 20
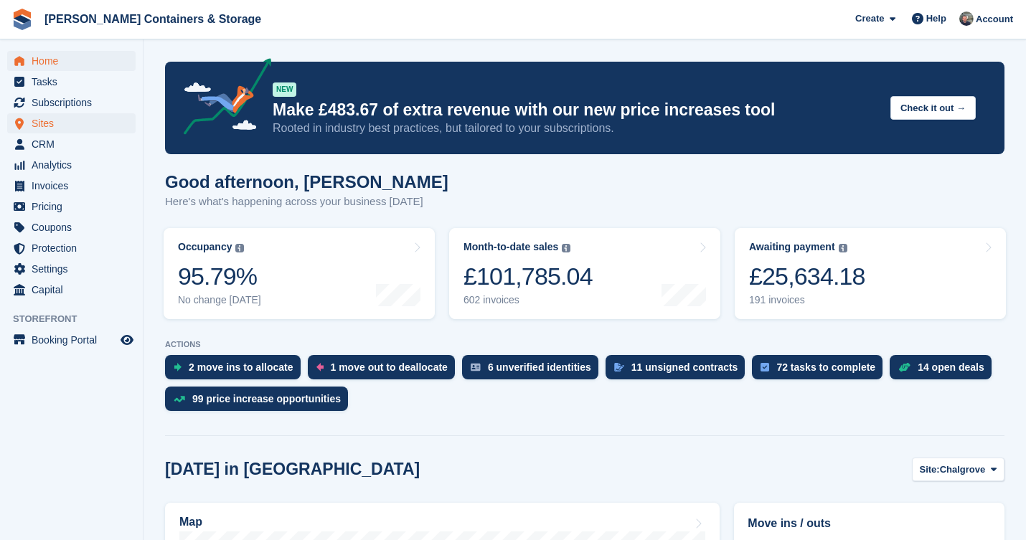
click at [49, 130] on span "Sites" at bounding box center [75, 123] width 86 height 20
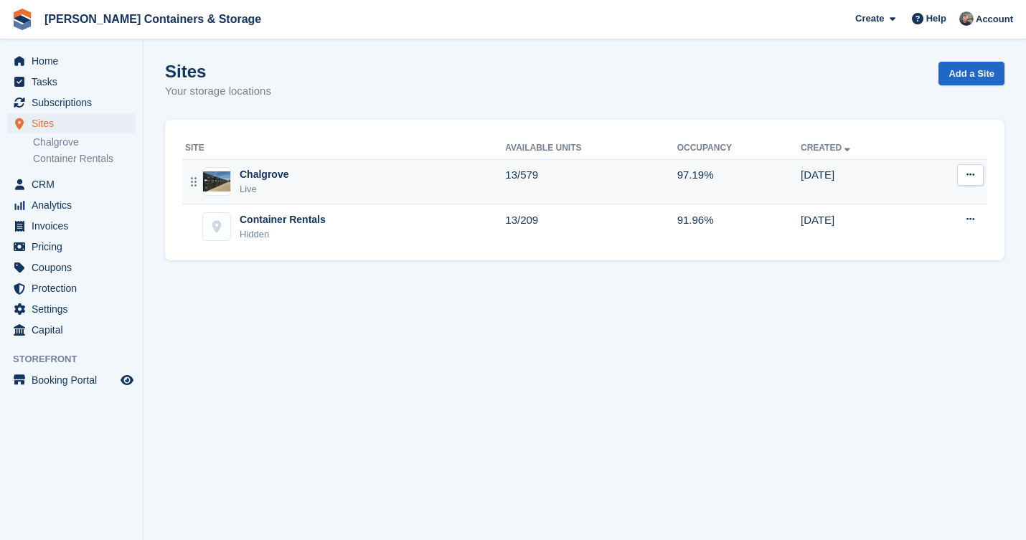
click at [275, 187] on div "Live" at bounding box center [264, 189] width 49 height 14
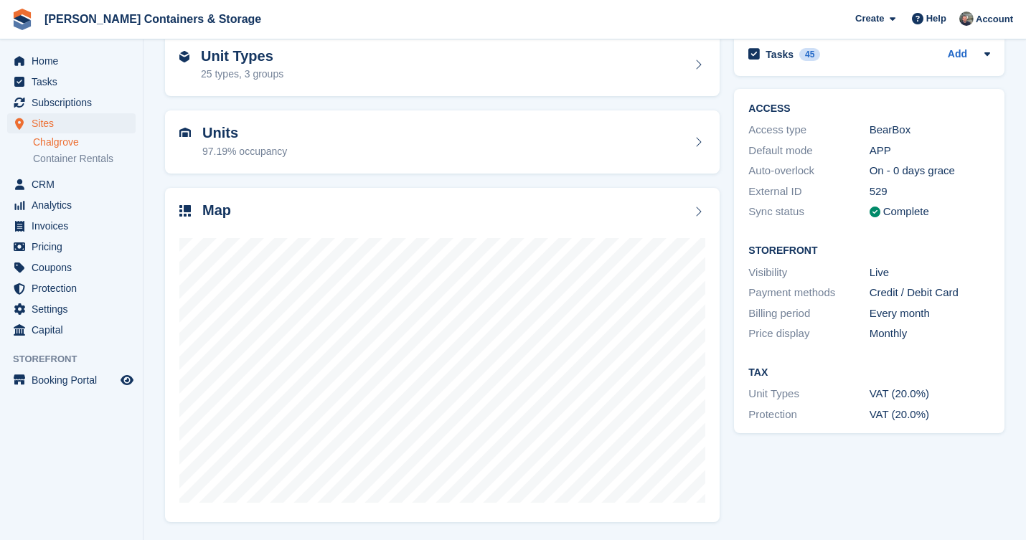
scroll to position [71, 0]
click at [70, 62] on span "Home" at bounding box center [75, 61] width 86 height 20
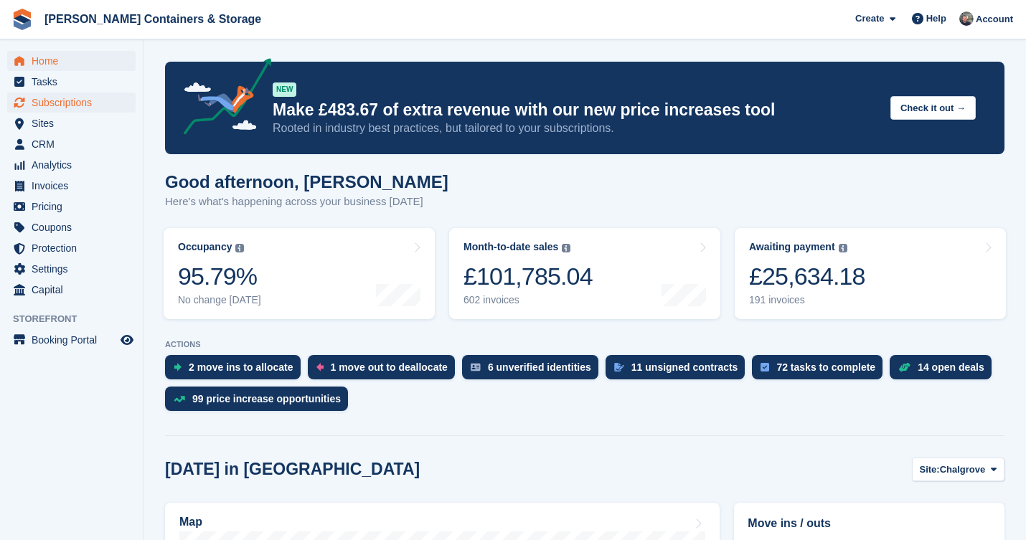
click at [78, 94] on span "Subscriptions" at bounding box center [75, 103] width 86 height 20
click at [77, 61] on span "Home" at bounding box center [75, 61] width 86 height 20
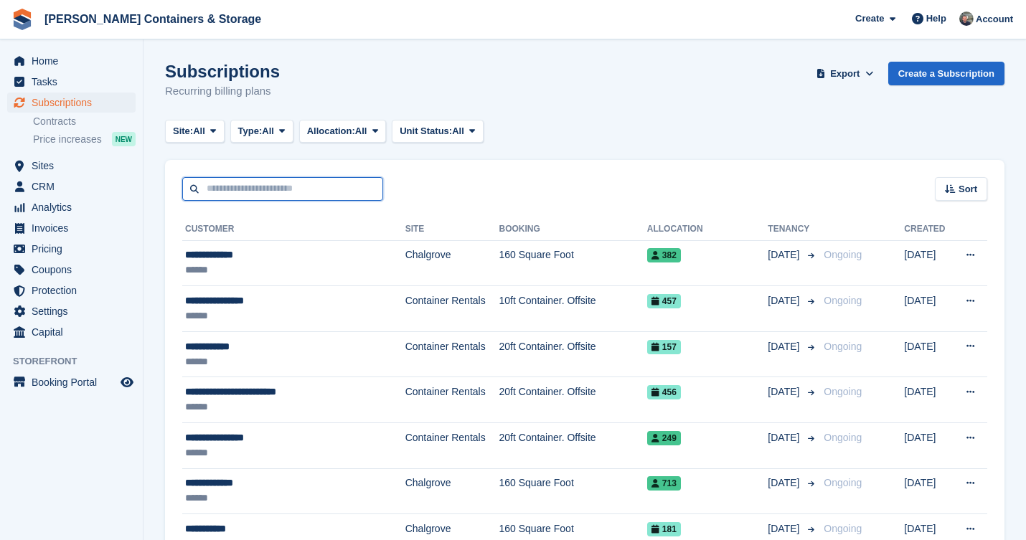
click at [253, 186] on input "text" at bounding box center [282, 189] width 201 height 24
click at [77, 69] on span "Home" at bounding box center [75, 61] width 86 height 20
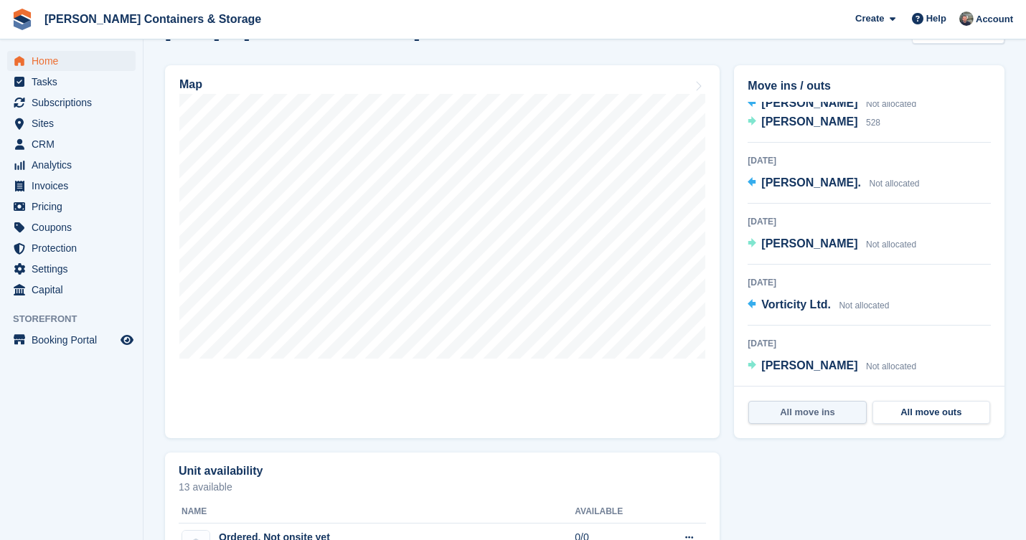
scroll to position [108, 0]
click at [800, 417] on link "All move ins" at bounding box center [807, 412] width 118 height 23
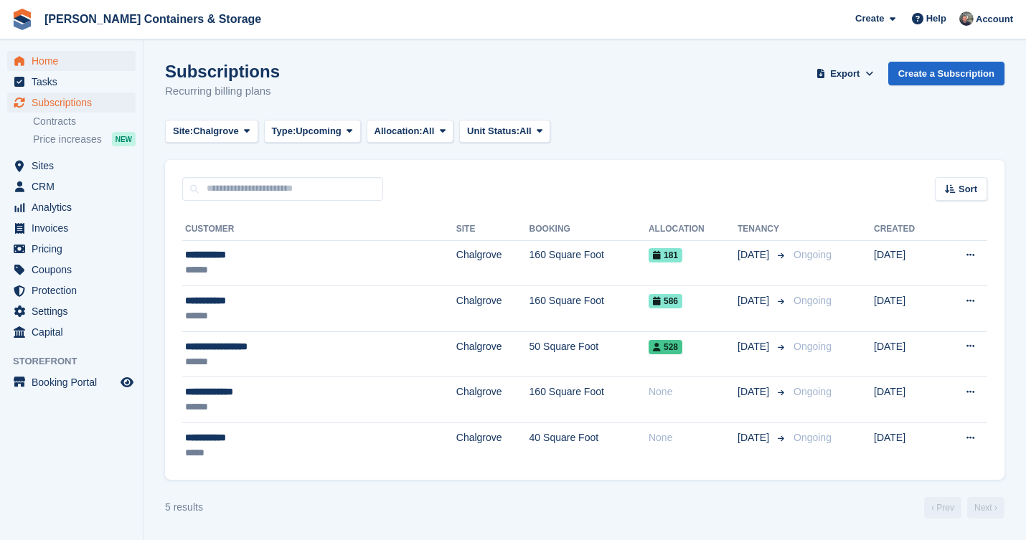
click at [85, 69] on span "Home" at bounding box center [75, 61] width 86 height 20
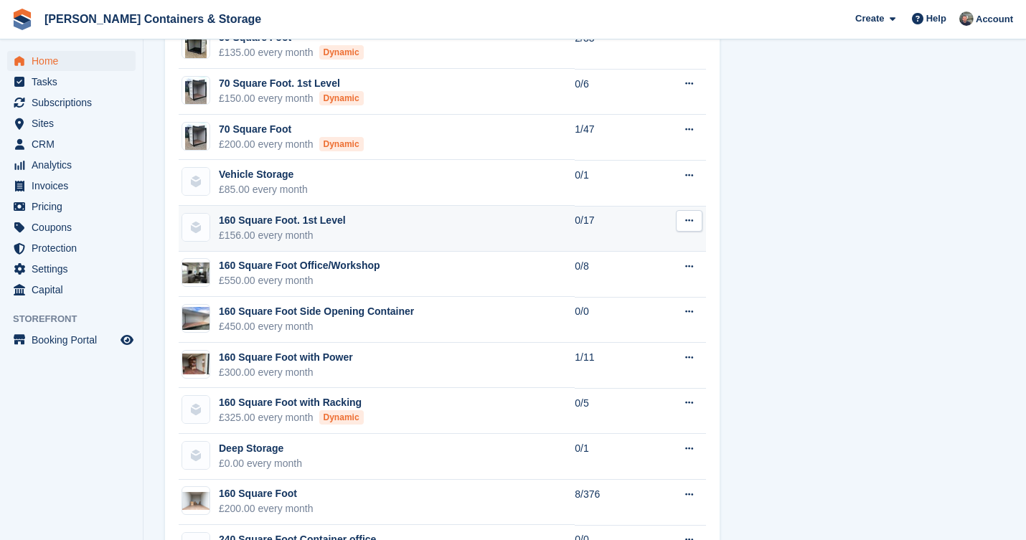
scroll to position [1455, 0]
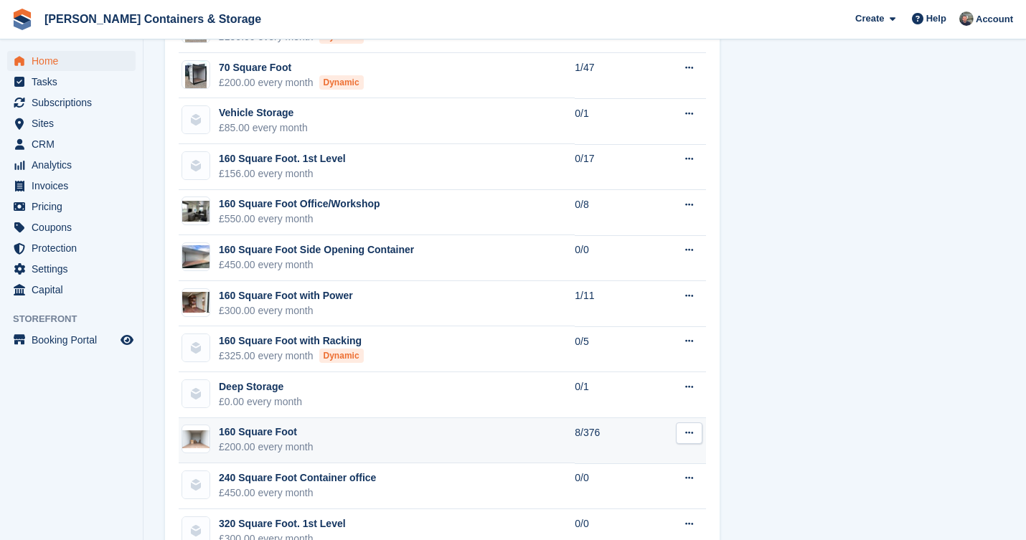
click at [316, 423] on td "160 Square Foot £200.00 every month" at bounding box center [377, 441] width 396 height 46
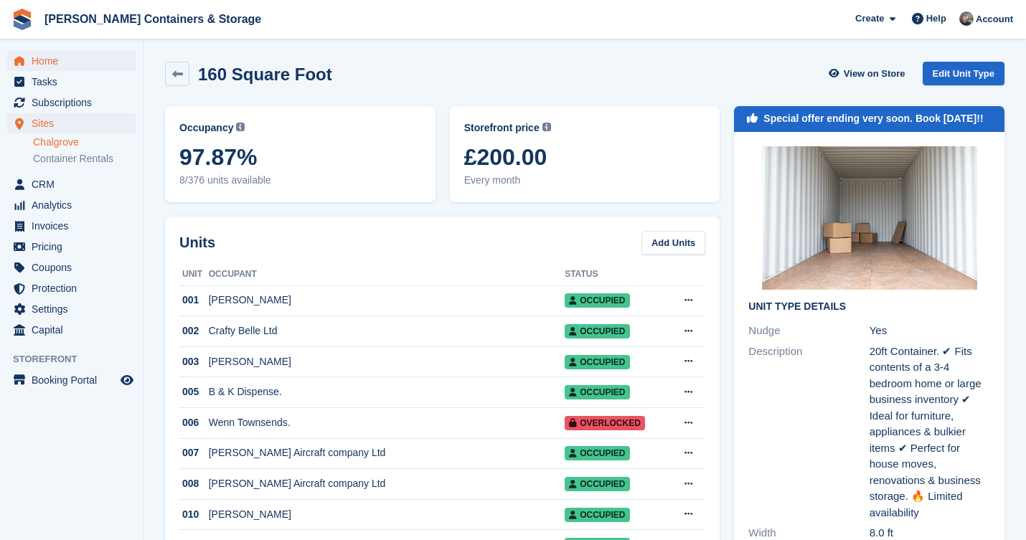
click at [48, 55] on span "Home" at bounding box center [75, 61] width 86 height 20
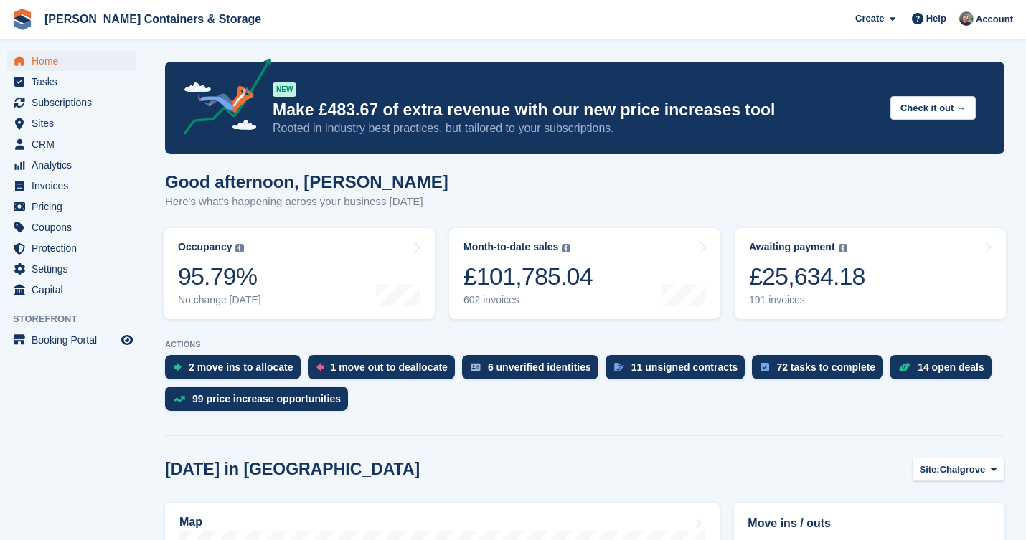
click at [58, 62] on span "Home" at bounding box center [75, 61] width 86 height 20
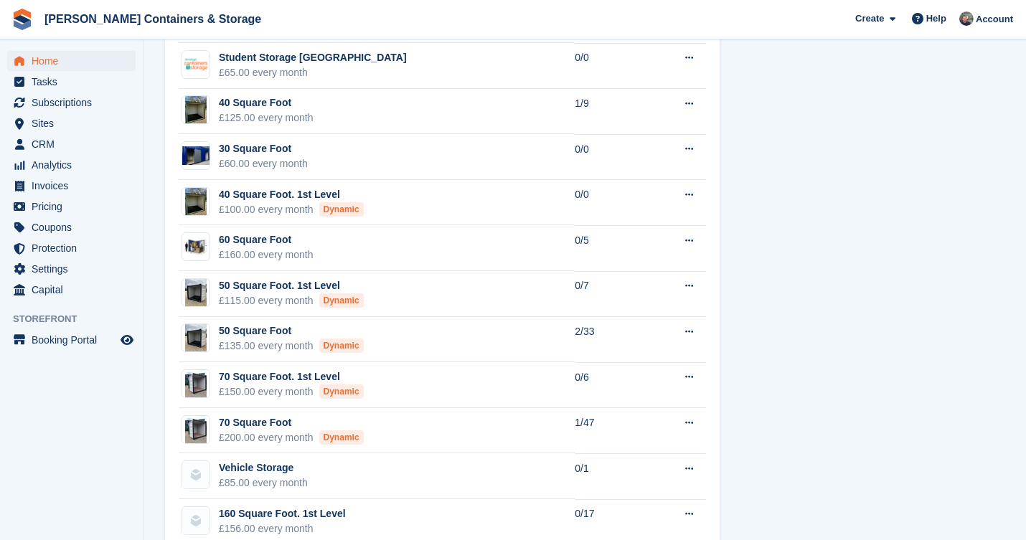
scroll to position [1226, 0]
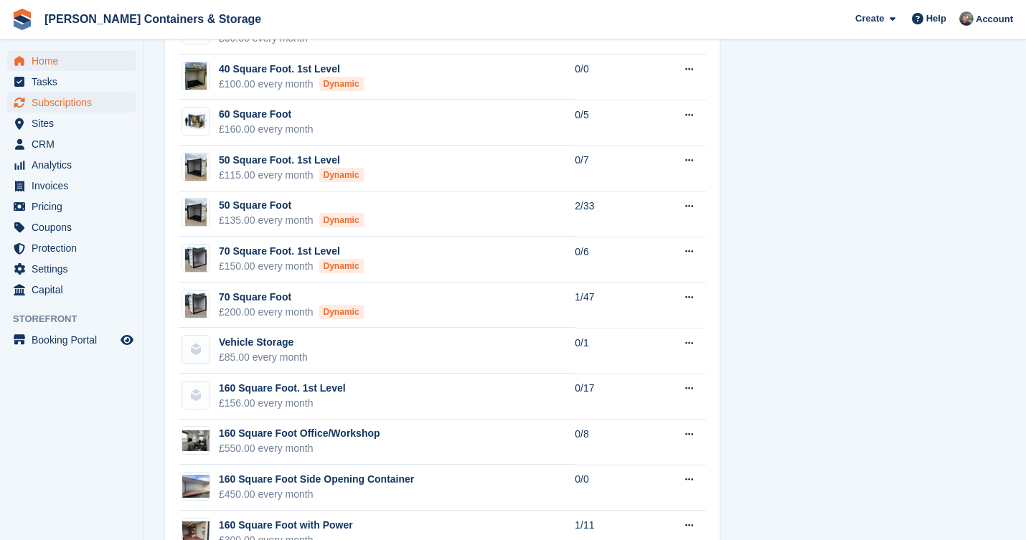
click at [73, 105] on span "Subscriptions" at bounding box center [75, 103] width 86 height 20
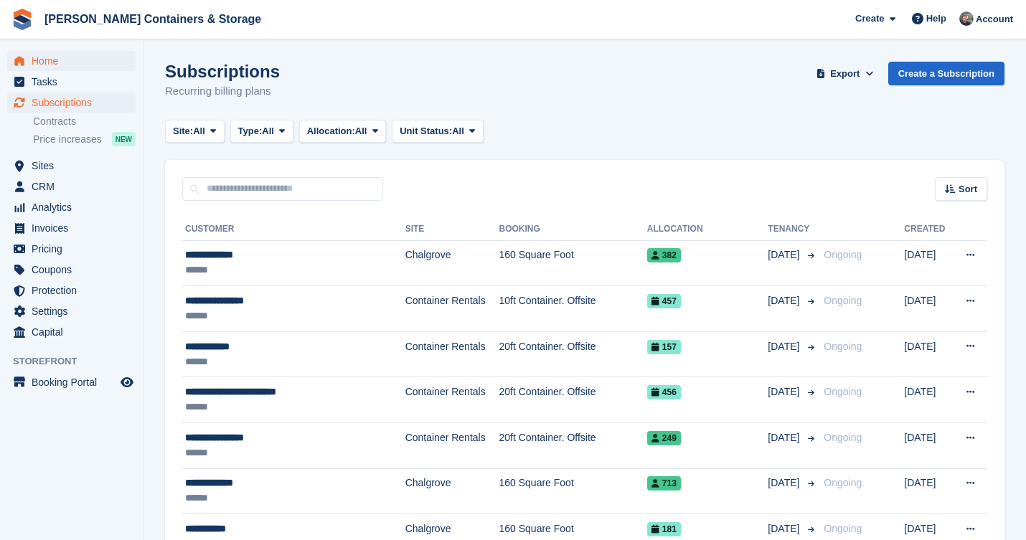
click at [55, 62] on span "Home" at bounding box center [75, 61] width 86 height 20
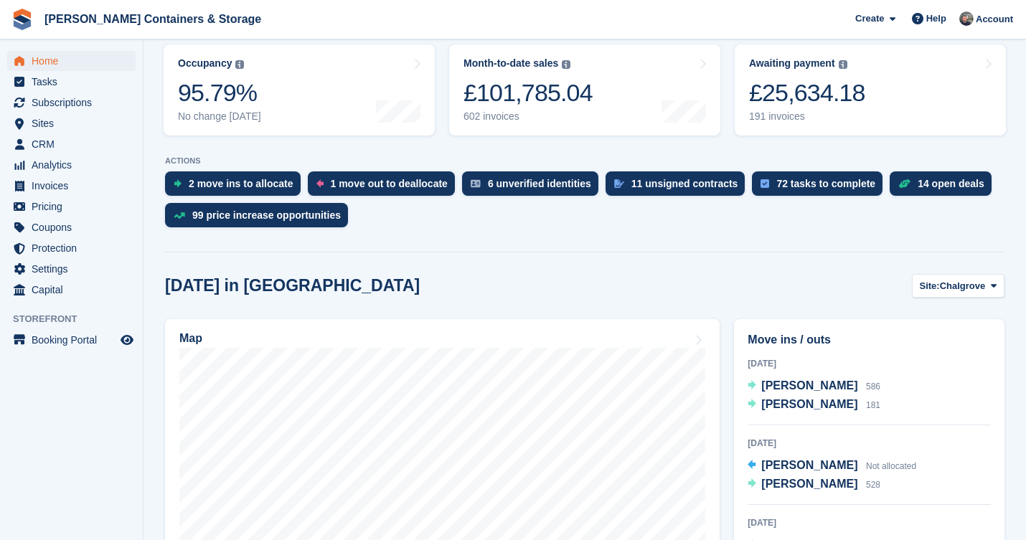
scroll to position [345, 0]
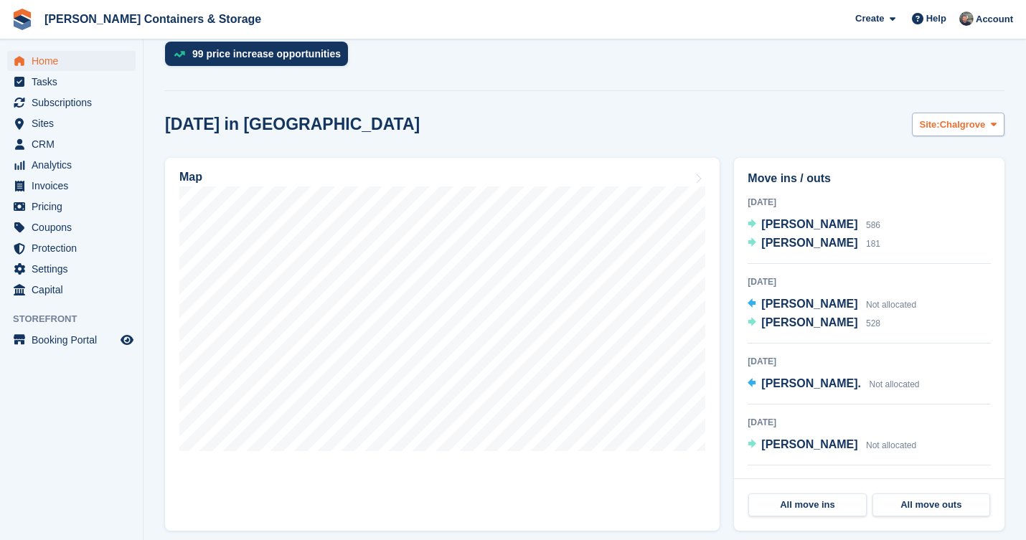
click at [935, 131] on span "Site:" at bounding box center [930, 125] width 20 height 14
click at [829, 126] on div "Today in Chalgrove Site: Chalgrove Chalgrove Container Rentals" at bounding box center [584, 125] width 839 height 24
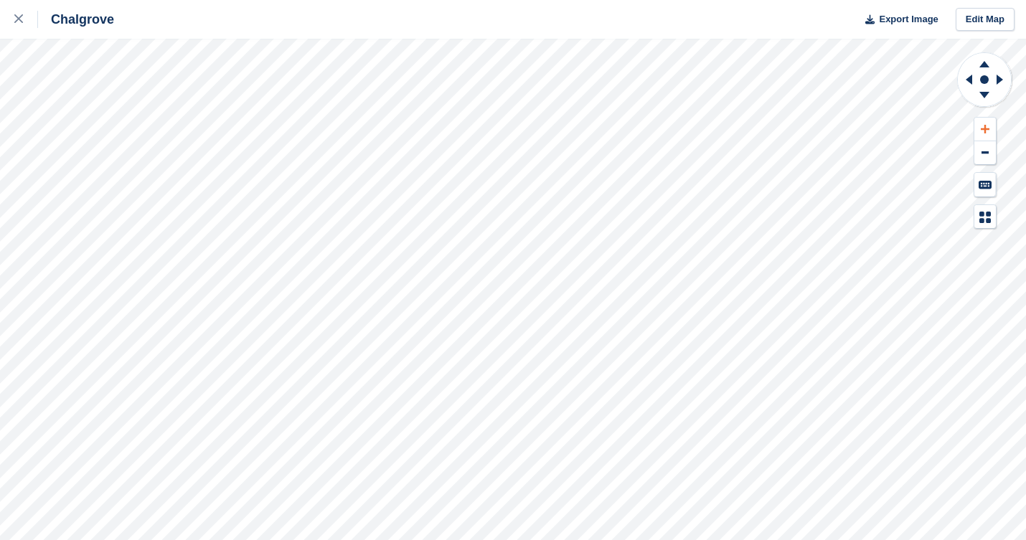
click at [985, 128] on icon at bounding box center [985, 129] width 9 height 9
click at [970, 77] on icon at bounding box center [969, 80] width 6 height 10
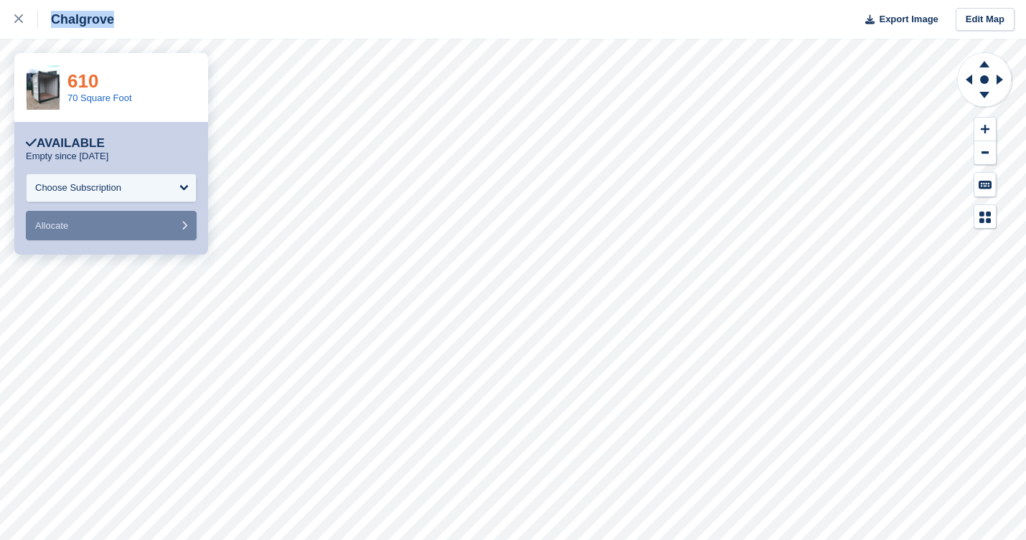
click at [79, 86] on link "610" at bounding box center [82, 81] width 31 height 22
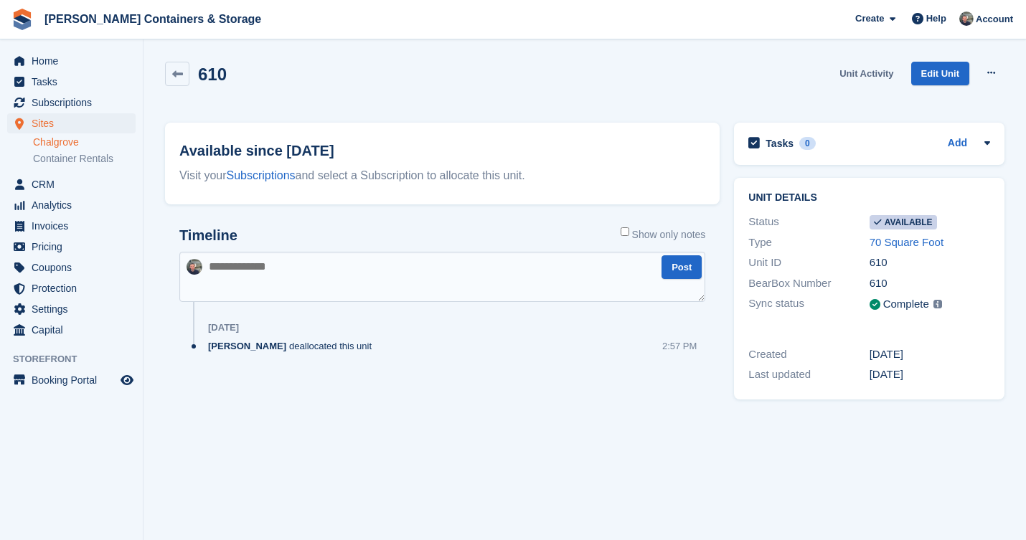
click at [846, 70] on link "Unit Activity" at bounding box center [866, 74] width 65 height 24
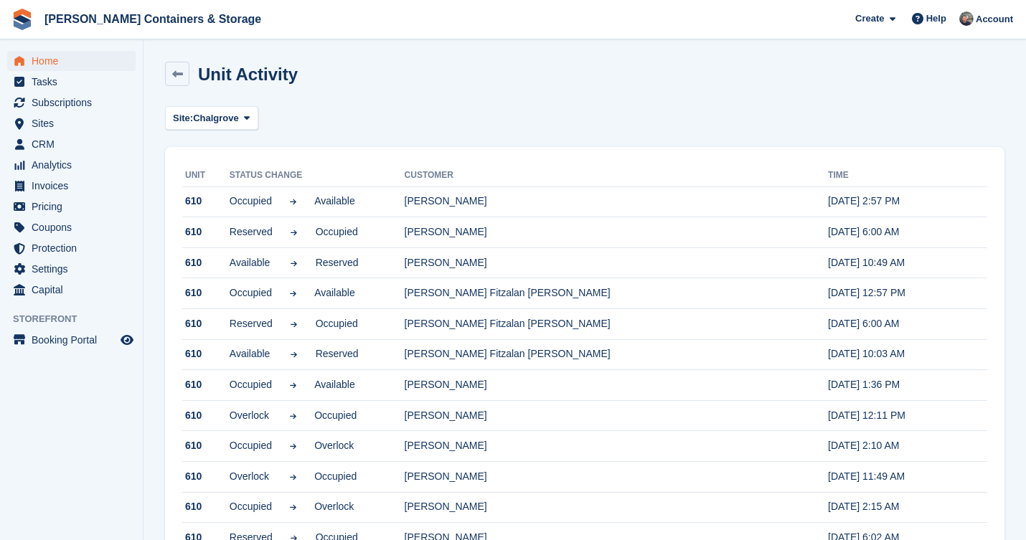
click at [67, 69] on span "Home" at bounding box center [75, 61] width 86 height 20
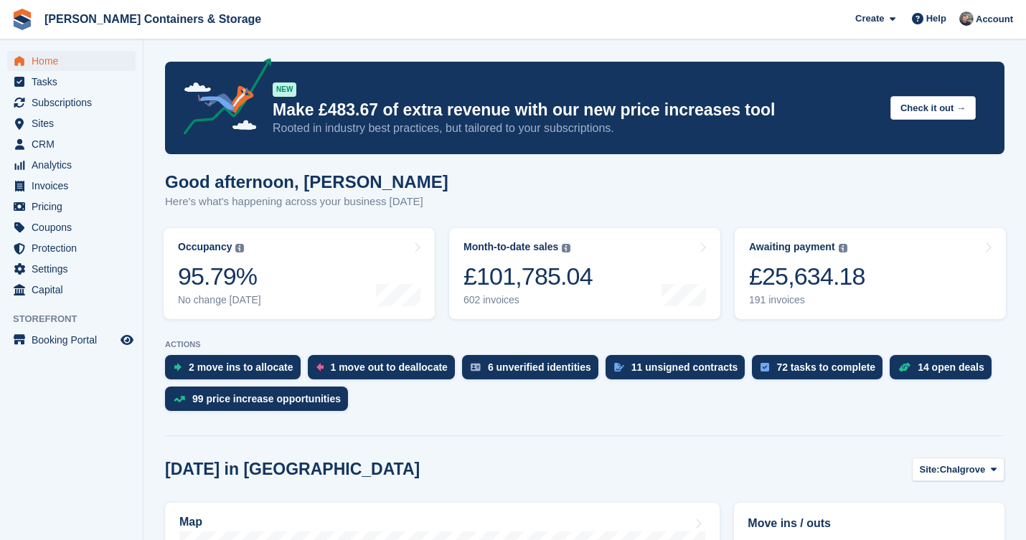
click at [78, 69] on span "Home" at bounding box center [75, 61] width 86 height 20
click at [49, 66] on span "Home" at bounding box center [75, 61] width 86 height 20
click at [60, 93] on span "Subscriptions" at bounding box center [75, 103] width 86 height 20
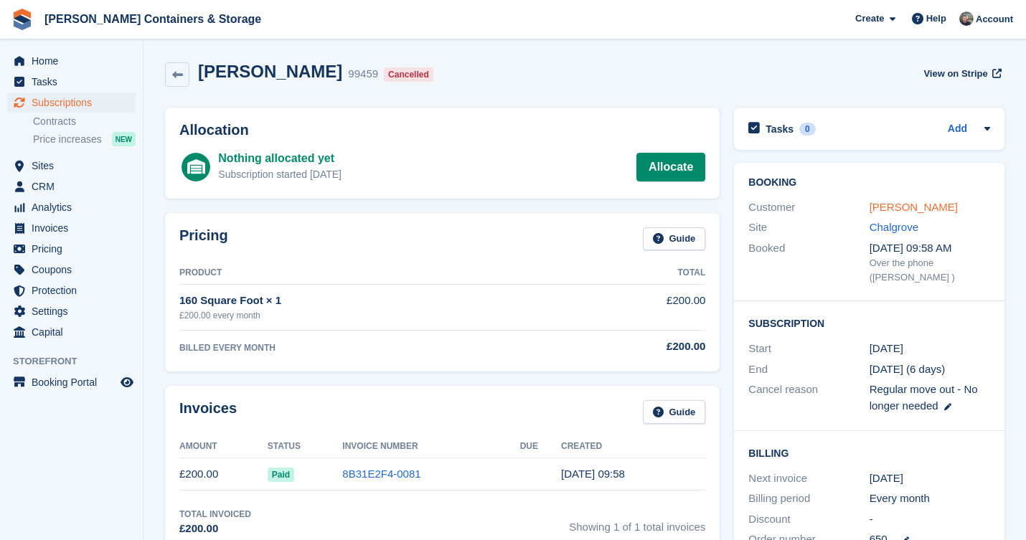
click at [925, 207] on link "[PERSON_NAME]" at bounding box center [913, 207] width 88 height 12
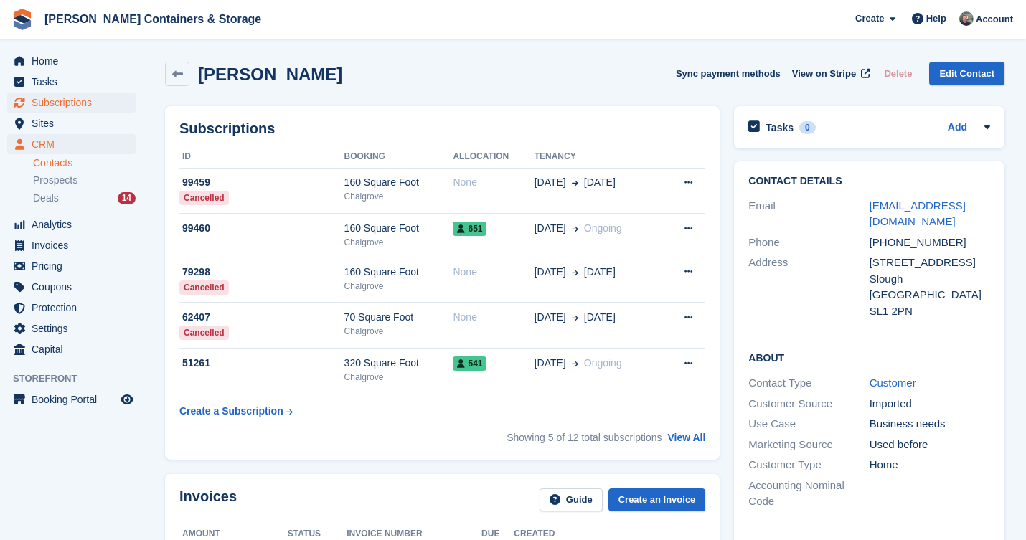
click at [86, 108] on span "Subscriptions" at bounding box center [75, 103] width 86 height 20
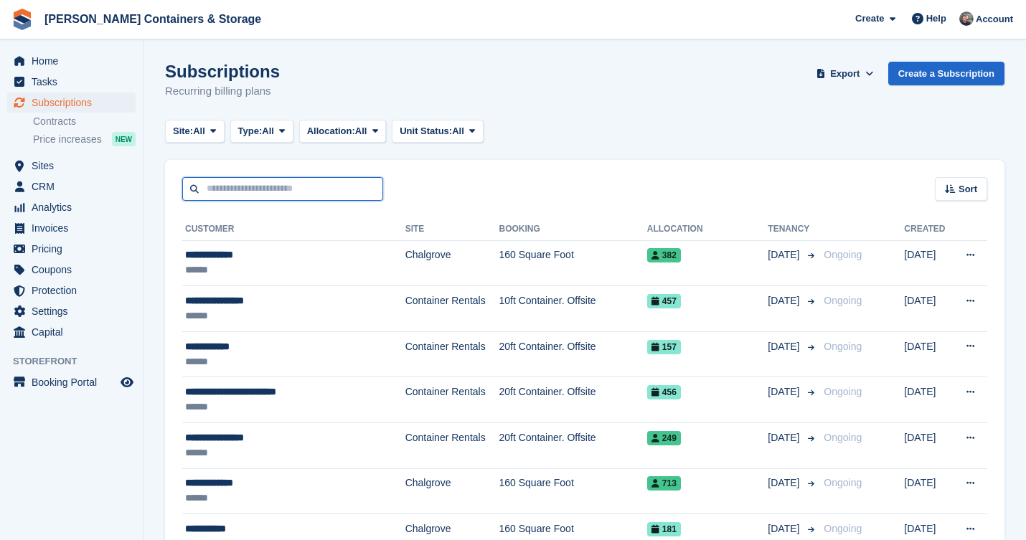
click at [316, 190] on input "text" at bounding box center [282, 189] width 201 height 24
type input "****"
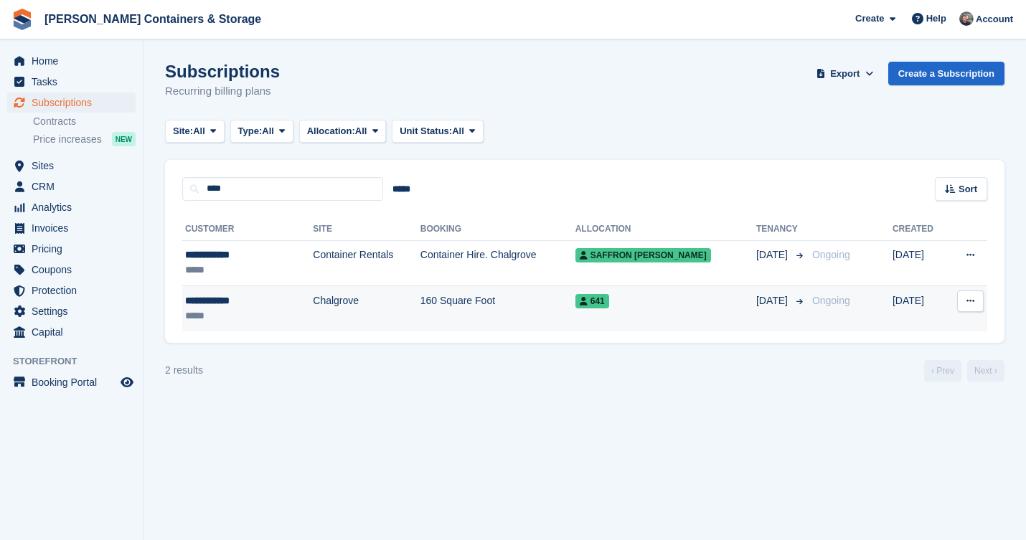
click at [395, 302] on td "Chalgrove" at bounding box center [367, 308] width 108 height 45
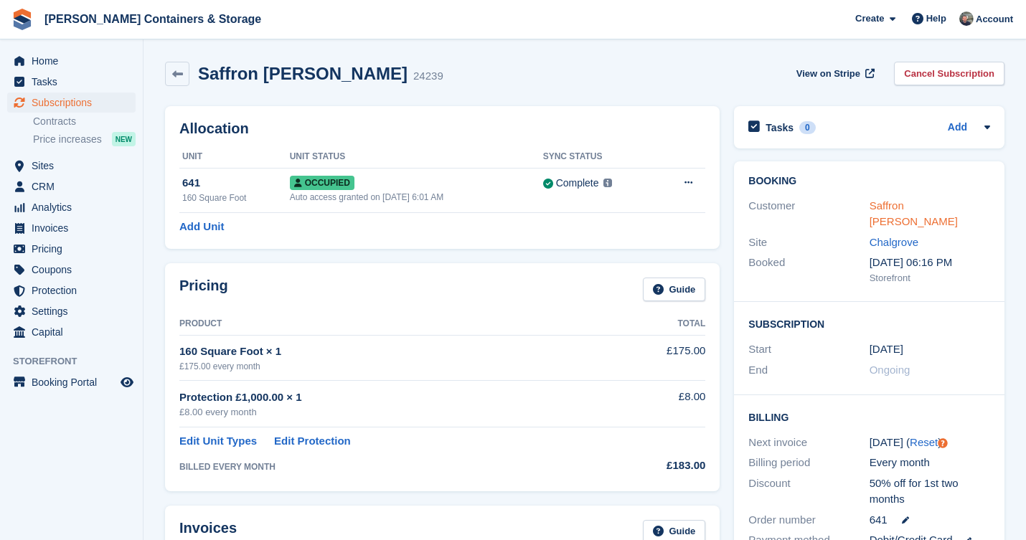
click at [926, 209] on link "Saffron Todd" at bounding box center [913, 213] width 88 height 29
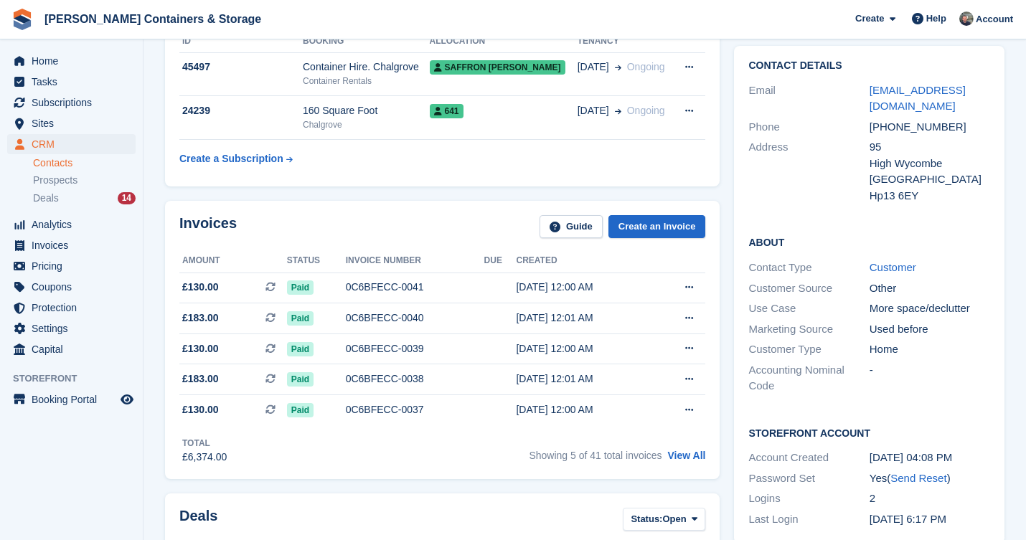
scroll to position [141, 0]
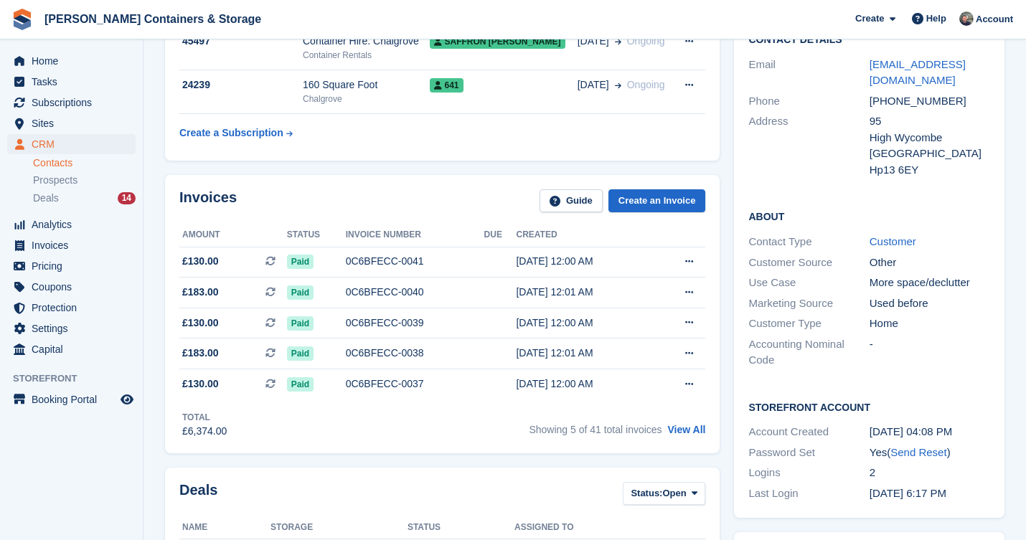
click at [692, 425] on div "Showing 5 of 41 total invoices View All" at bounding box center [617, 428] width 176 height 22
click at [695, 431] on link "View All" at bounding box center [687, 429] width 38 height 11
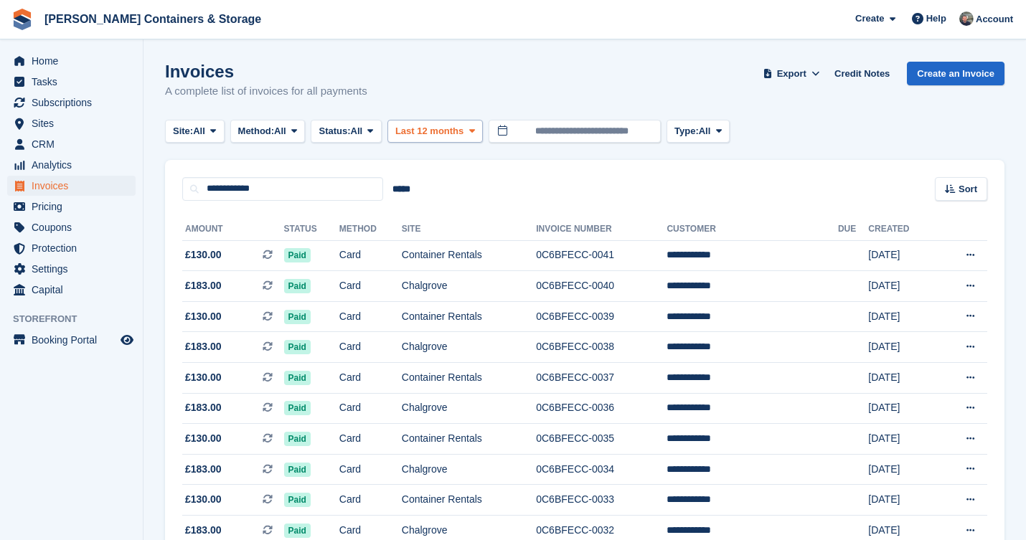
click at [429, 133] on span "Last 12 months" at bounding box center [429, 131] width 68 height 14
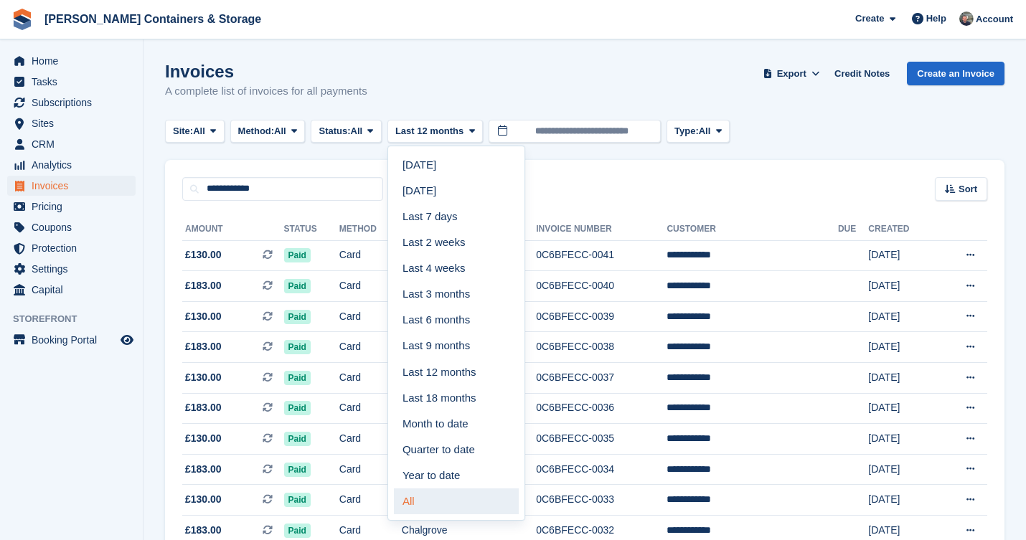
click at [435, 507] on link "All" at bounding box center [456, 502] width 125 height 26
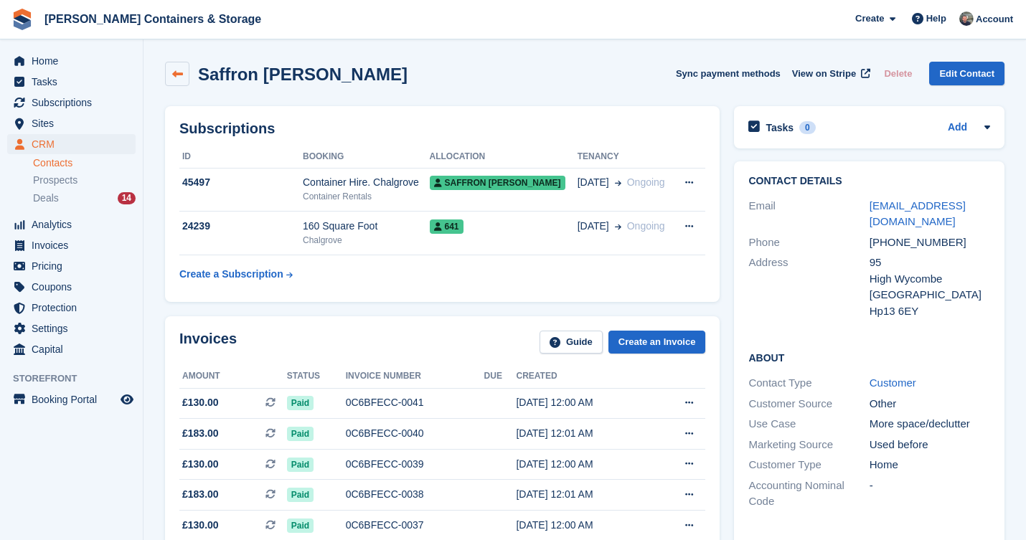
click at [187, 80] on link at bounding box center [177, 74] width 24 height 24
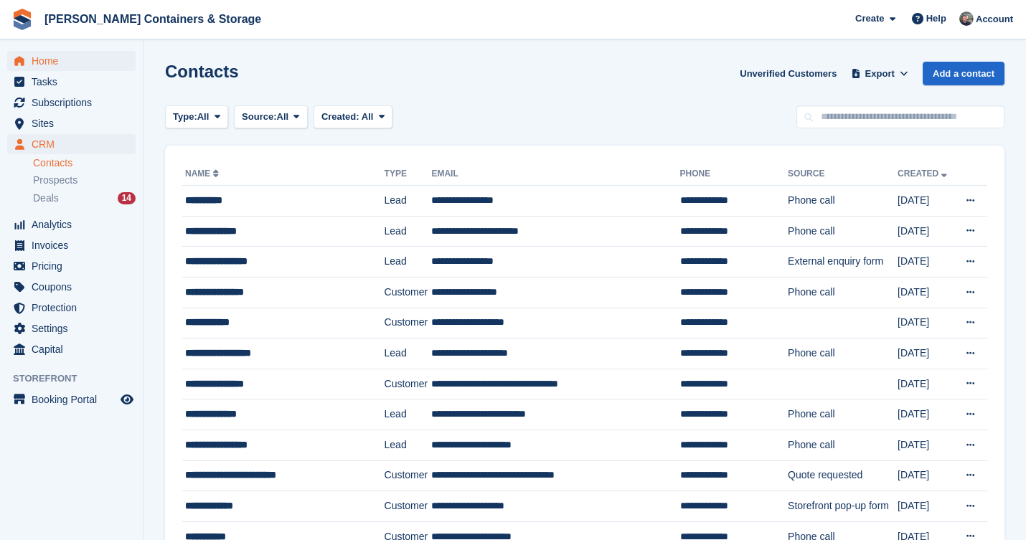
click at [76, 65] on span "Home" at bounding box center [75, 61] width 86 height 20
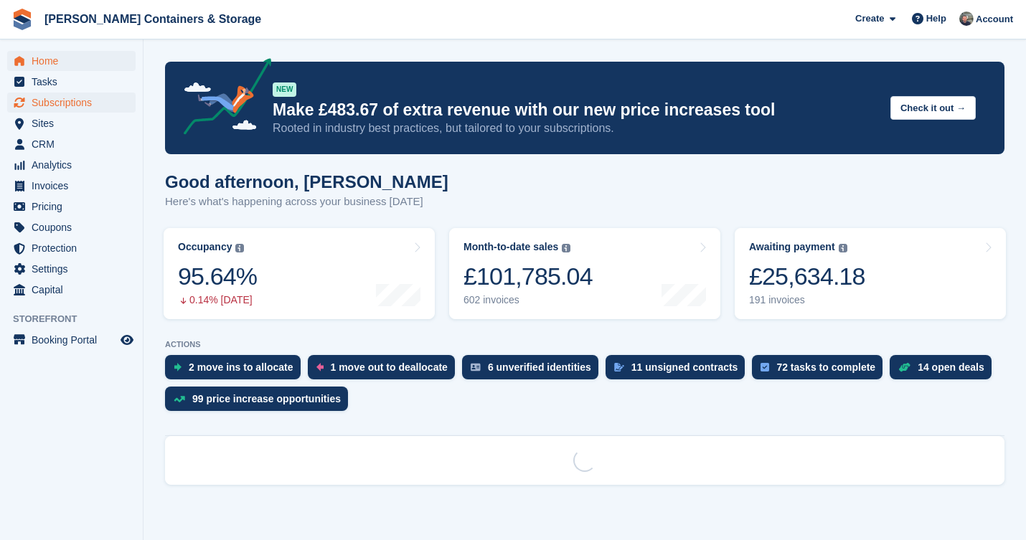
click at [82, 106] on span "Subscriptions" at bounding box center [75, 103] width 86 height 20
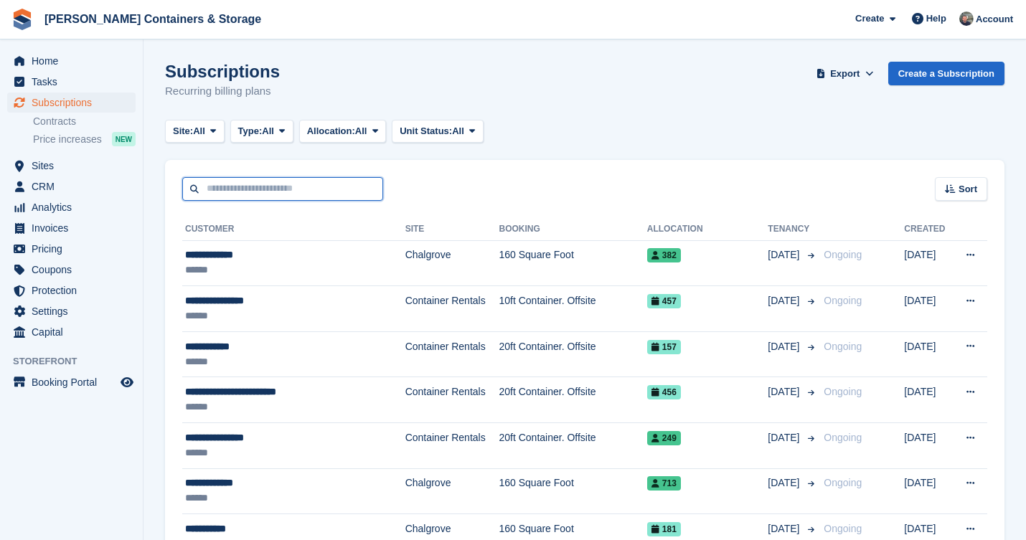
click at [291, 193] on input "text" at bounding box center [282, 189] width 201 height 24
type input "****"
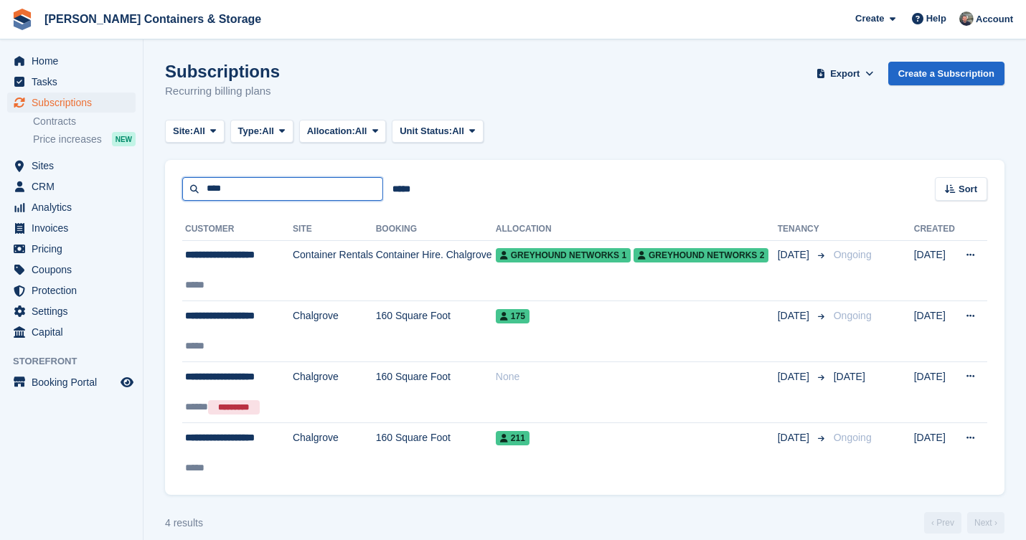
click at [343, 189] on input "****" at bounding box center [282, 189] width 201 height 24
click at [450, 164] on div "**** ***** Sort Sort by Customer name Date created Move in date Move out date C…" at bounding box center [584, 180] width 839 height 41
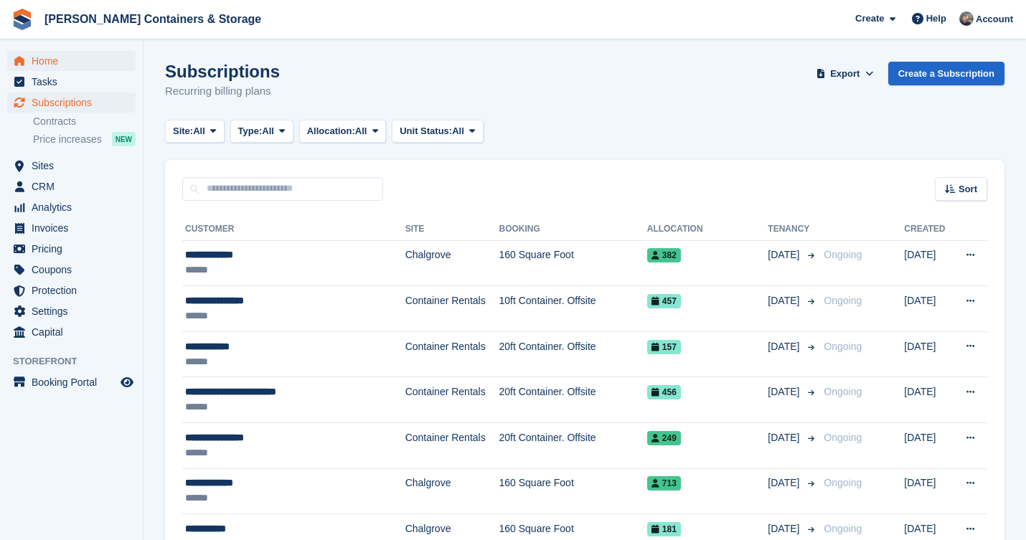
click at [61, 54] on span "Home" at bounding box center [75, 61] width 86 height 20
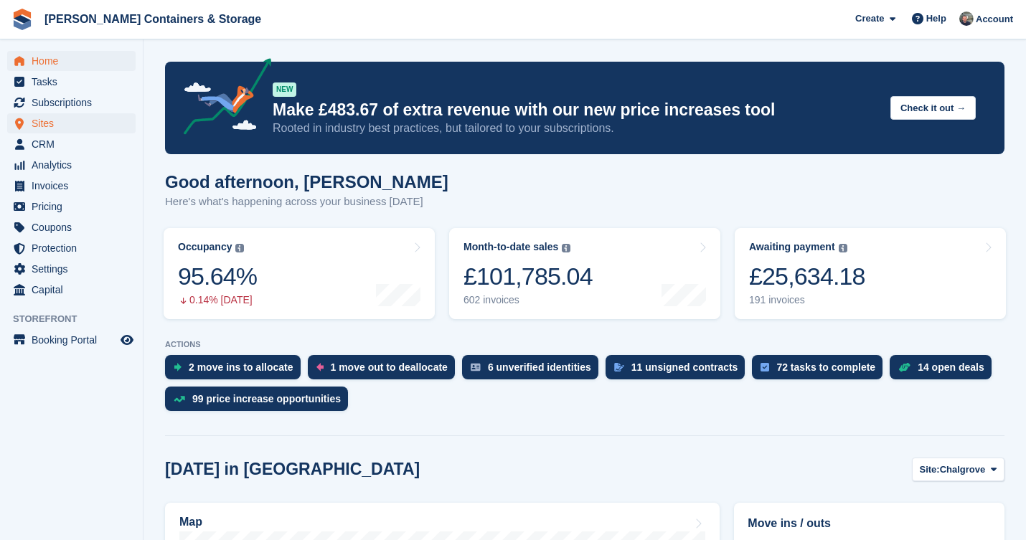
click at [58, 123] on span "Sites" at bounding box center [75, 123] width 86 height 20
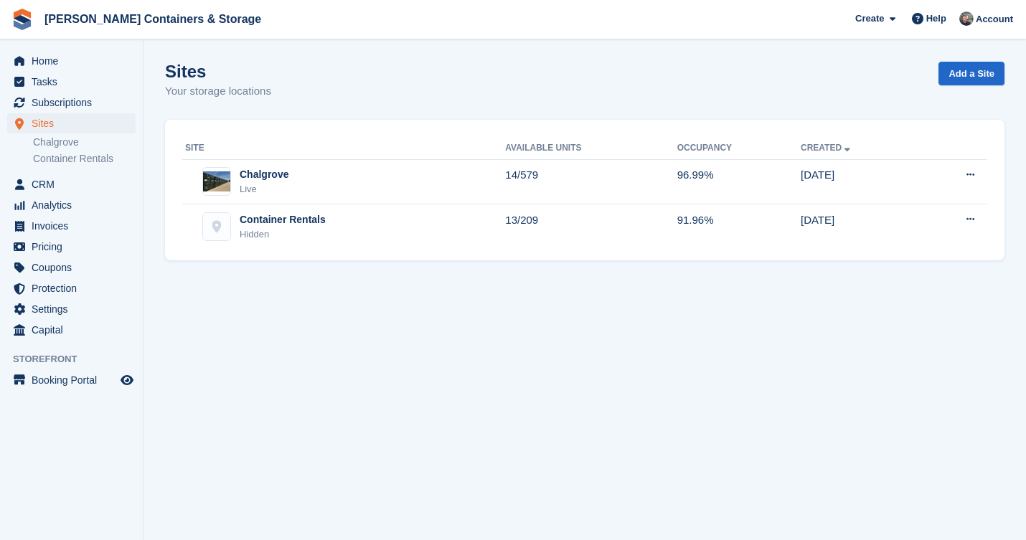
click at [88, 48] on div "Home Tasks Subscriptions Subscriptions Subscriptions Contracts Price increases …" at bounding box center [71, 193] width 143 height 296
click at [88, 58] on span "Home" at bounding box center [75, 61] width 86 height 20
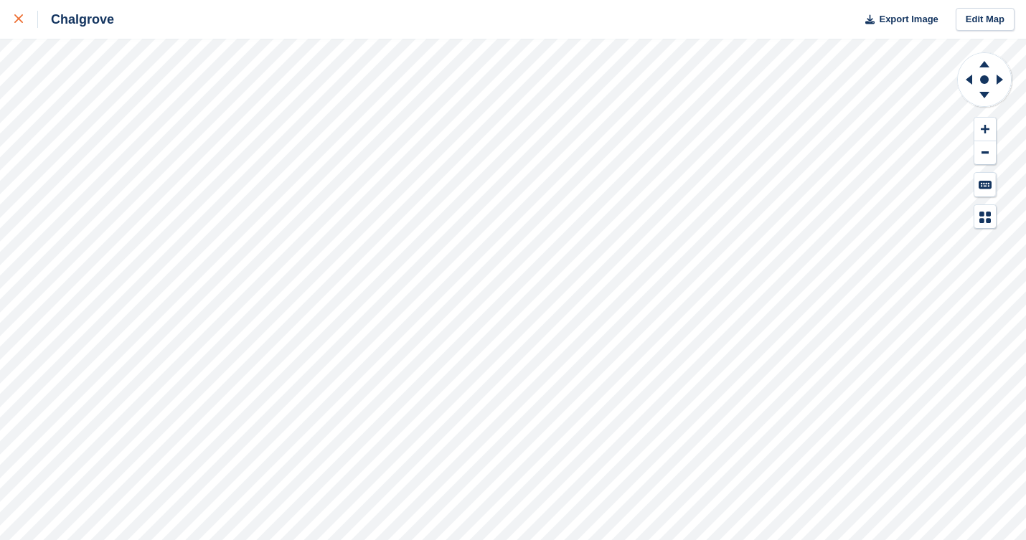
click at [24, 19] on div at bounding box center [26, 19] width 24 height 17
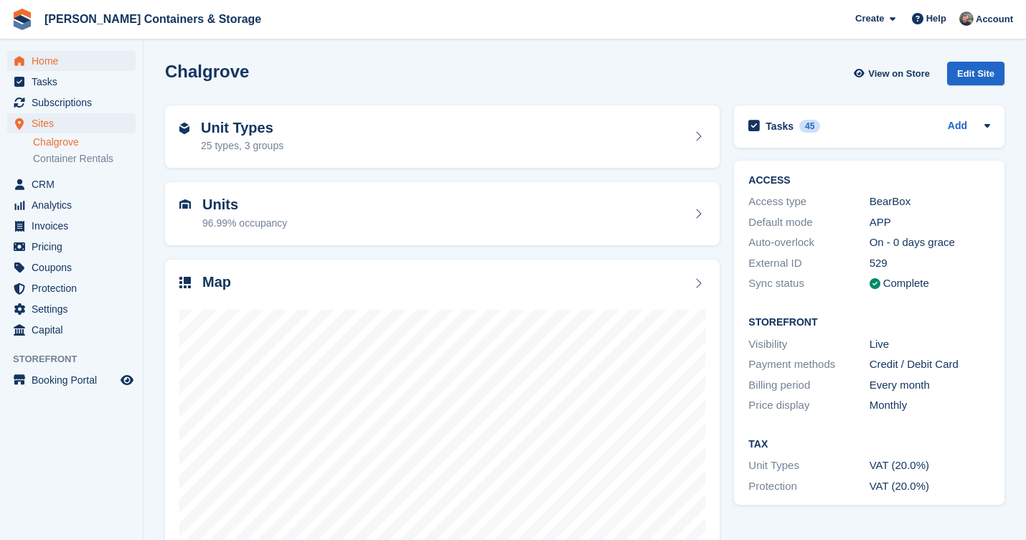
click at [65, 58] on span "Home" at bounding box center [75, 61] width 86 height 20
